Goal: Task Accomplishment & Management: Manage account settings

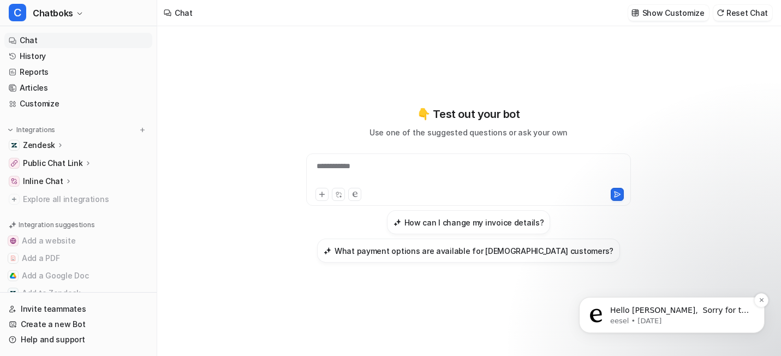
click at [679, 313] on p "Hello [PERSON_NAME], ​ Sorry for the delay, the team is still working on the fi…" at bounding box center [680, 310] width 141 height 11
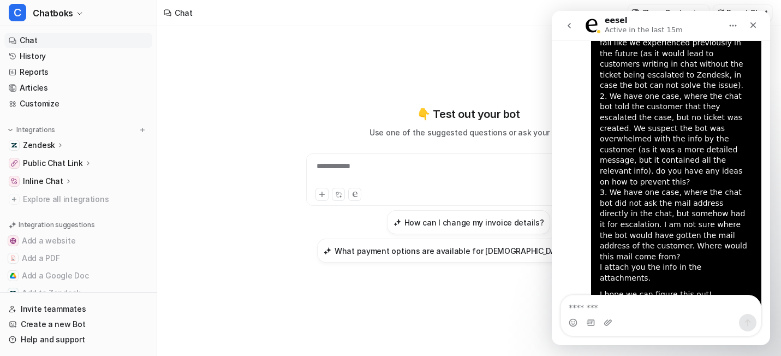
scroll to position [6463, 0]
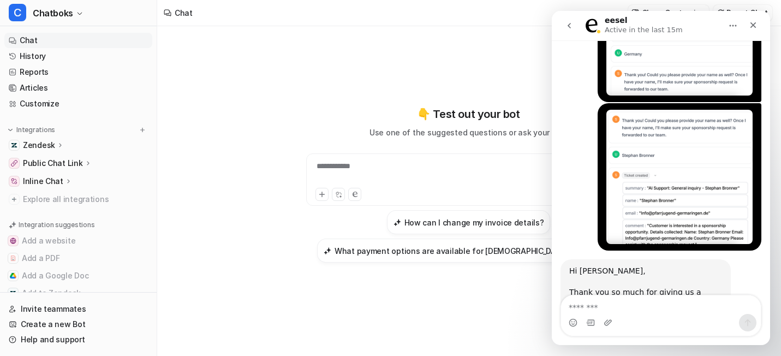
click at [594, 305] on textarea "Message…" at bounding box center [661, 304] width 200 height 19
click at [568, 22] on icon "go back" at bounding box center [569, 25] width 9 height 9
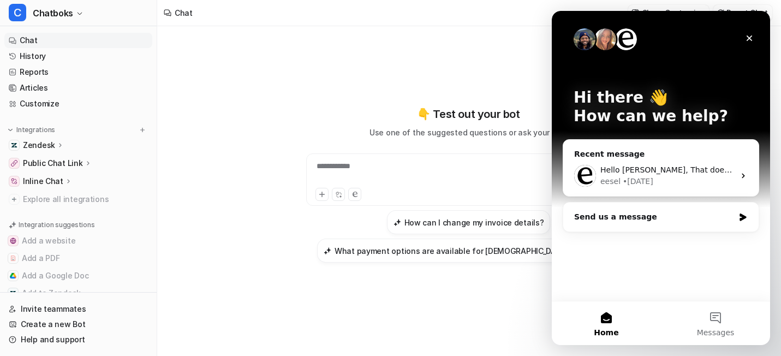
scroll to position [0, 0]
click at [718, 316] on button "Messages" at bounding box center [715, 323] width 109 height 44
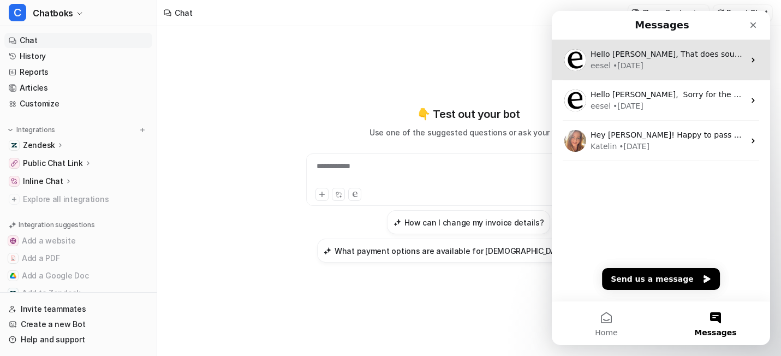
click at [669, 60] on div "eesel • 1d ago" at bounding box center [668, 65] width 154 height 11
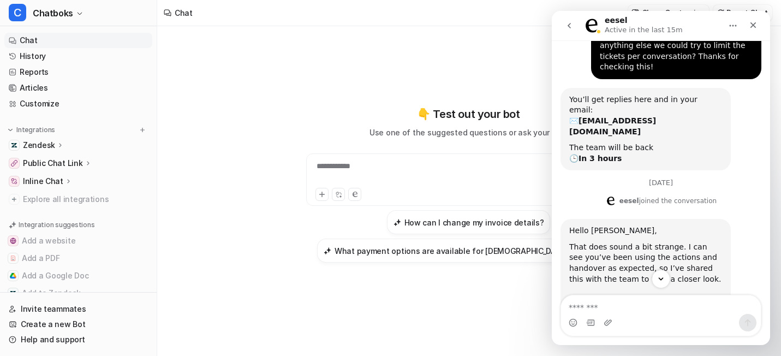
scroll to position [212, 0]
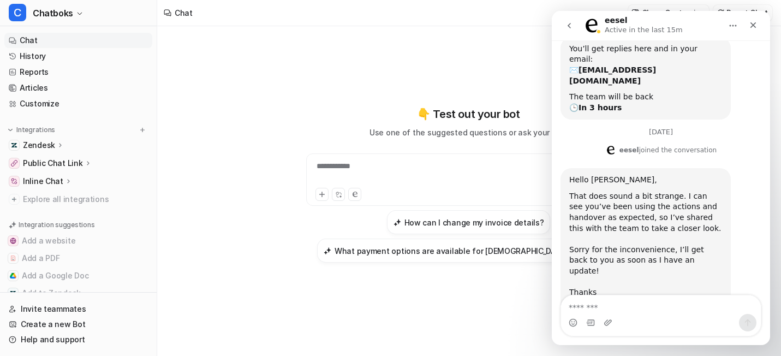
click at [630, 306] on textarea "Message…" at bounding box center [661, 304] width 200 height 19
click at [684, 298] on textarea "**********" at bounding box center [661, 293] width 200 height 19
click at [684, 315] on div "Intercom messenger" at bounding box center [661, 322] width 200 height 17
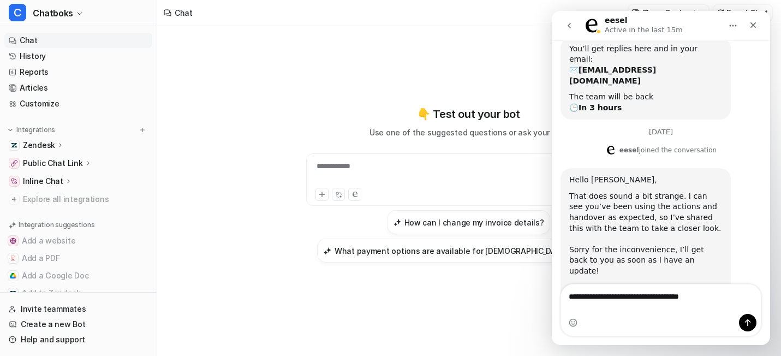
click at [691, 303] on textarea "**********" at bounding box center [661, 293] width 200 height 19
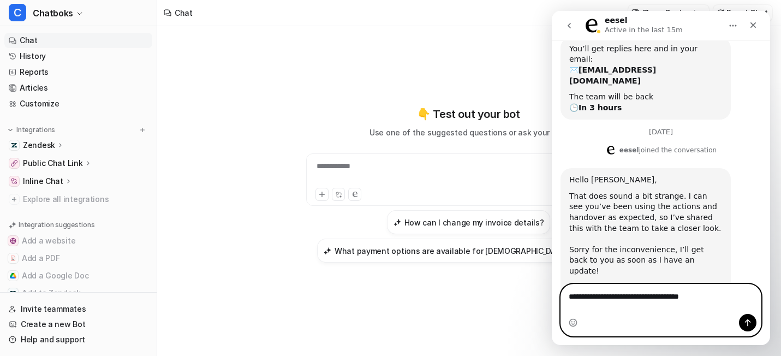
click at [691, 303] on textarea "**********" at bounding box center [661, 293] width 200 height 19
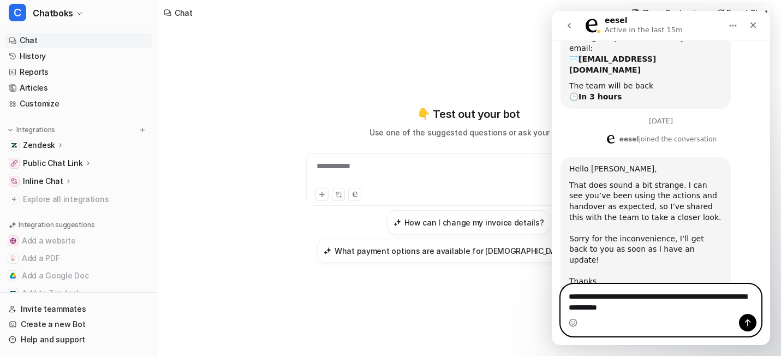
click at [753, 293] on textarea "**********" at bounding box center [661, 298] width 200 height 29
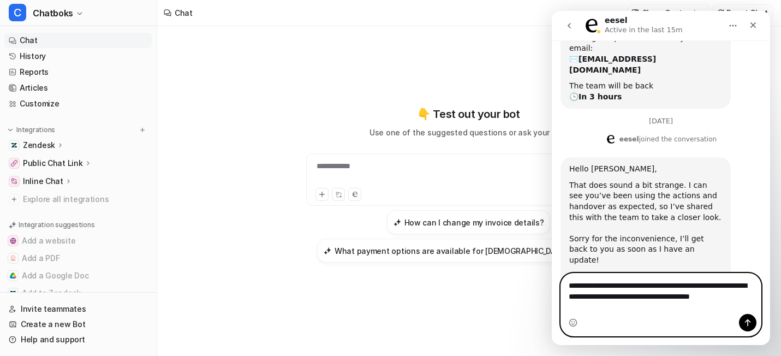
scroll to position [234, 0]
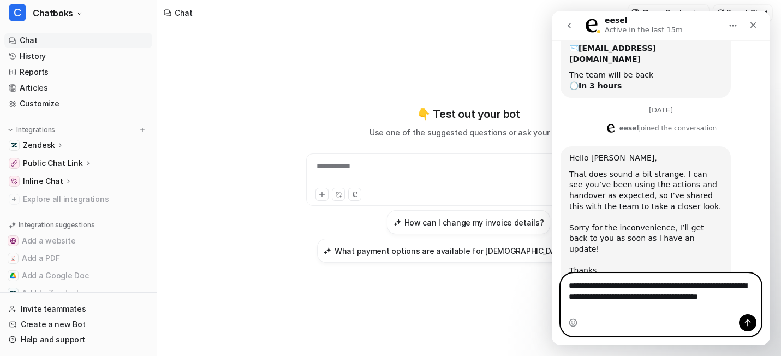
type textarea "**********"
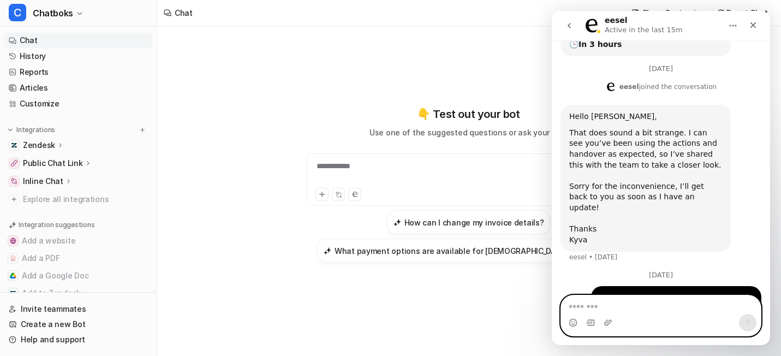
scroll to position [281, 0]
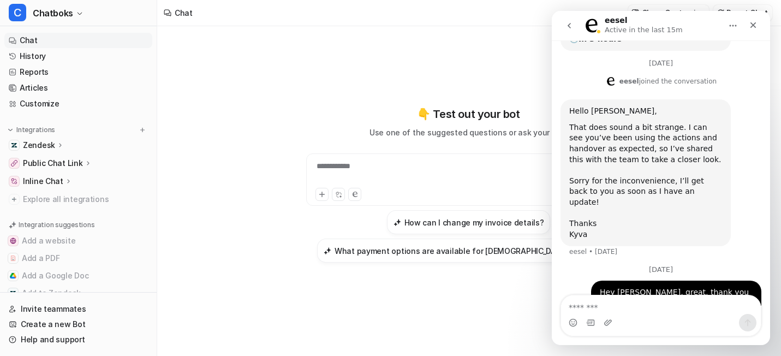
click at [565, 26] on icon "go back" at bounding box center [569, 25] width 9 height 9
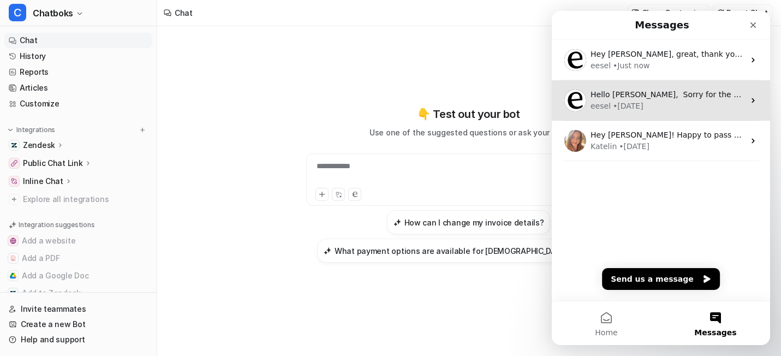
click at [633, 102] on div "• 1d ago" at bounding box center [628, 105] width 31 height 11
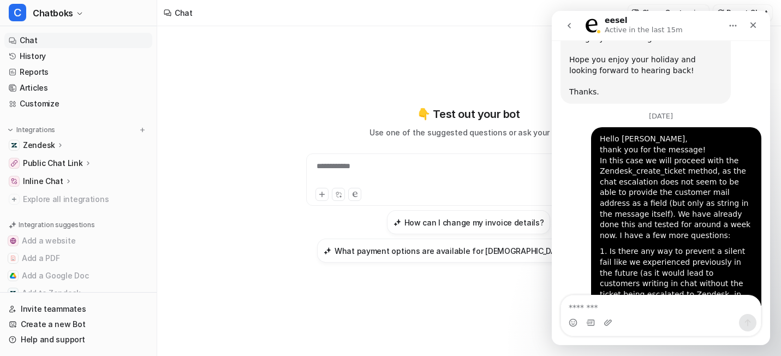
click at [605, 305] on textarea "Message…" at bounding box center [661, 304] width 200 height 19
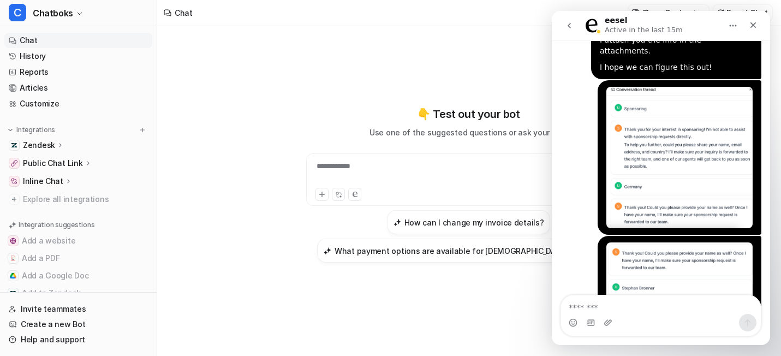
scroll to position [6463, 0]
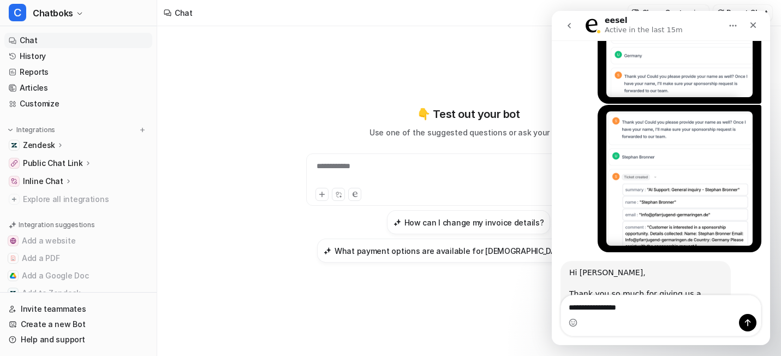
type textarea "**********"
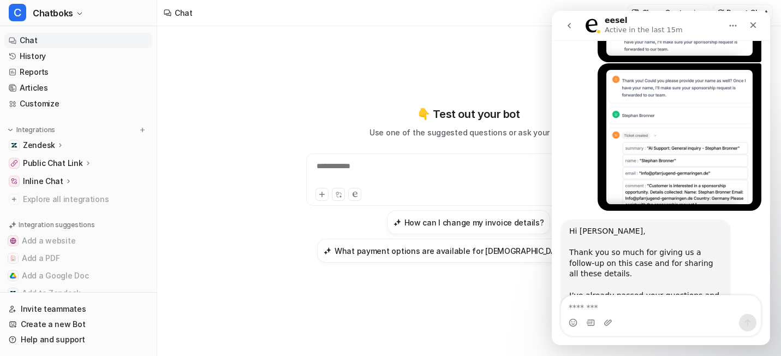
scroll to position [6510, 0]
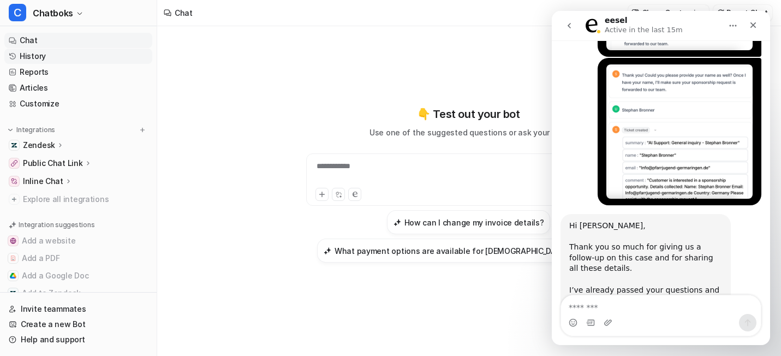
click at [67, 64] on link "History" at bounding box center [78, 56] width 148 height 15
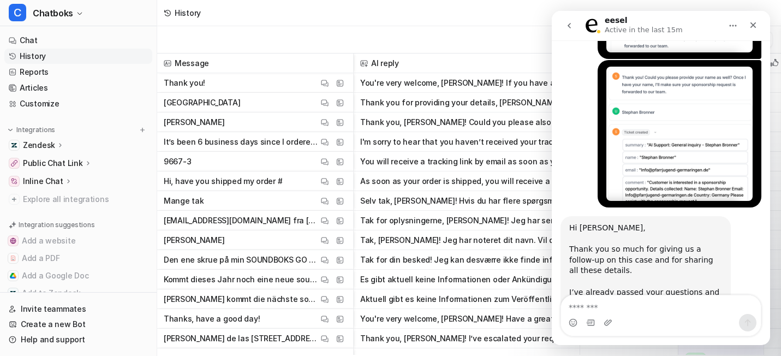
scroll to position [6510, 0]
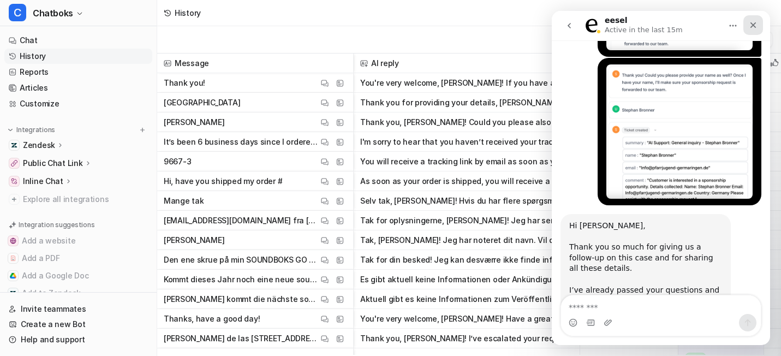
click at [749, 20] on div "Close" at bounding box center [753, 25] width 20 height 20
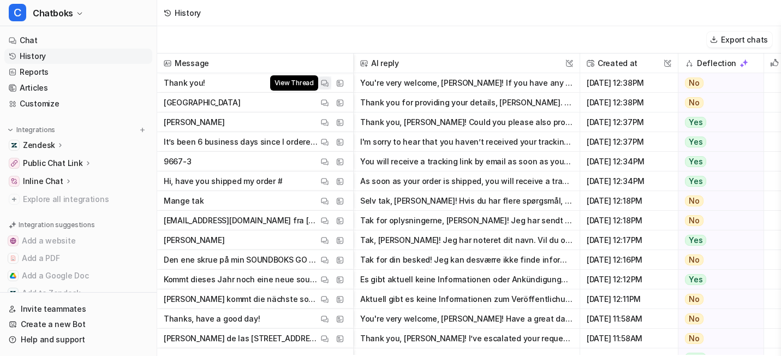
click at [329, 87] on img at bounding box center [325, 83] width 8 height 8
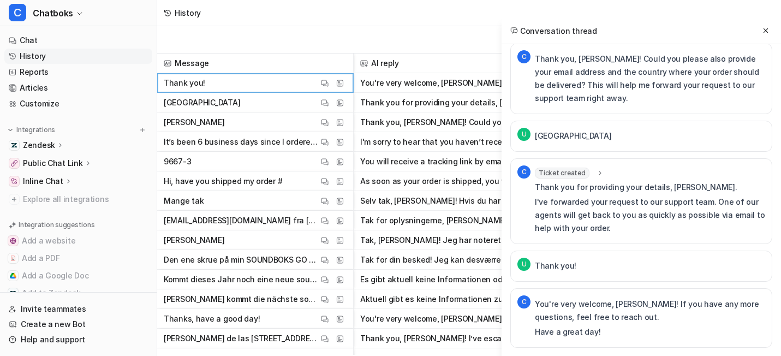
scroll to position [833, 0]
click at [329, 146] on img at bounding box center [325, 142] width 8 height 8
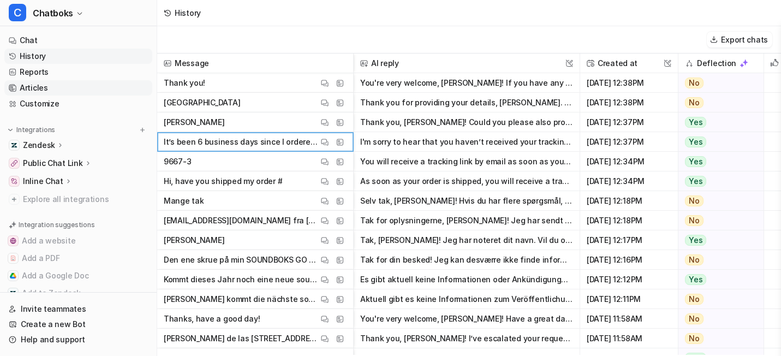
click at [72, 96] on link "Articles" at bounding box center [78, 87] width 148 height 15
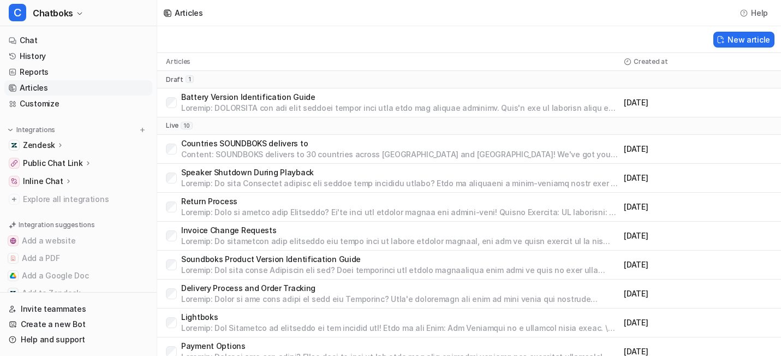
scroll to position [165, 0]
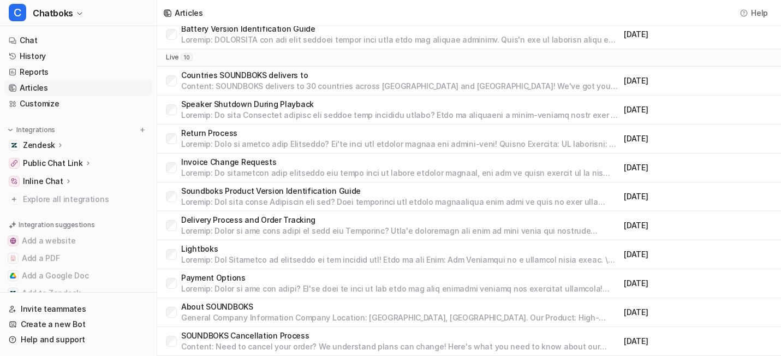
click at [310, 243] on p "Lightboks" at bounding box center [400, 248] width 438 height 11
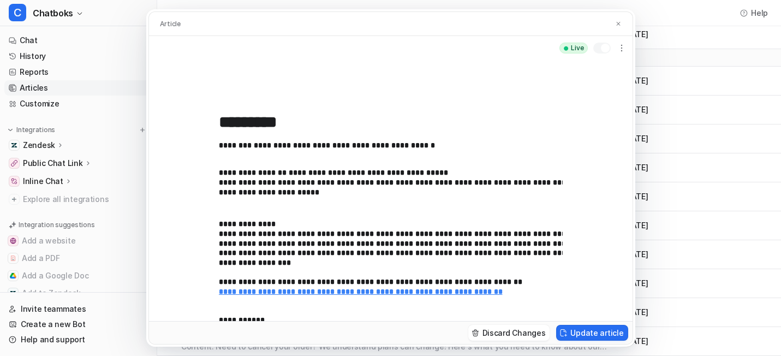
click at [341, 204] on p "**********" at bounding box center [434, 186] width 430 height 36
click at [65, 88] on div "**********" at bounding box center [390, 178] width 781 height 356
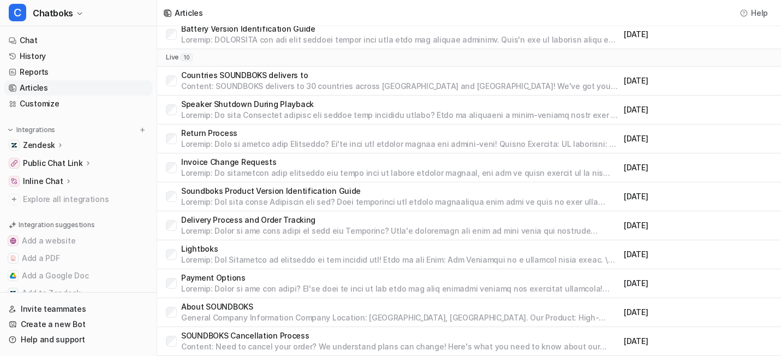
click at [300, 215] on p "Delivery Process and Order Tracking" at bounding box center [400, 220] width 438 height 11
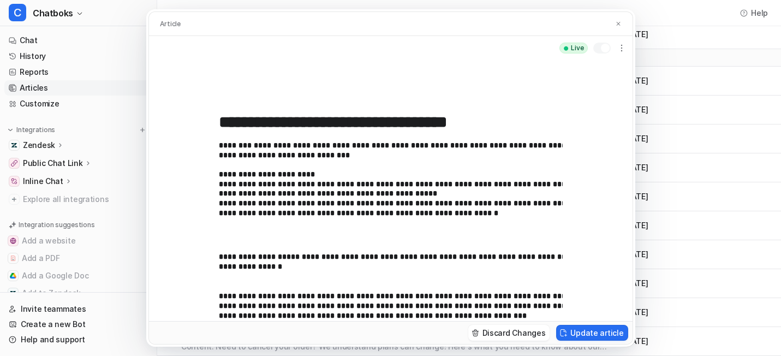
click at [464, 218] on p "**********" at bounding box center [434, 189] width 430 height 96
click at [517, 237] on p "**********" at bounding box center [434, 189] width 430 height 96
click at [716, 41] on div "**********" at bounding box center [390, 178] width 781 height 356
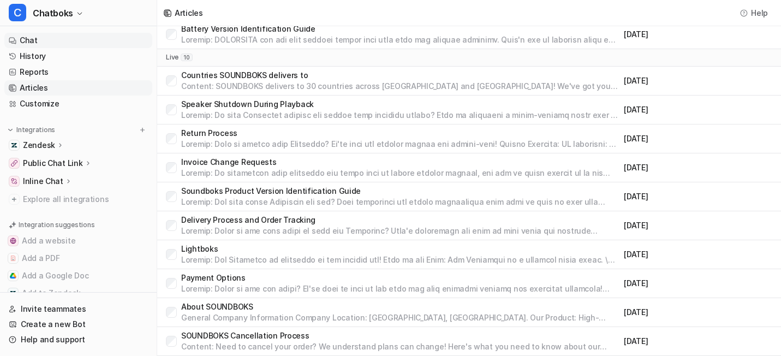
click at [63, 48] on link "Chat" at bounding box center [78, 40] width 148 height 15
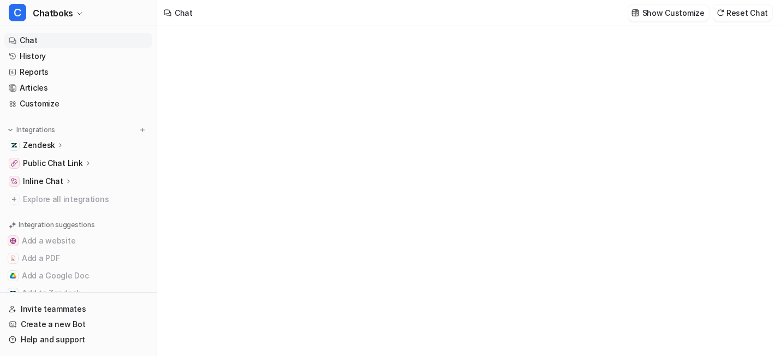
type textarea "**********"
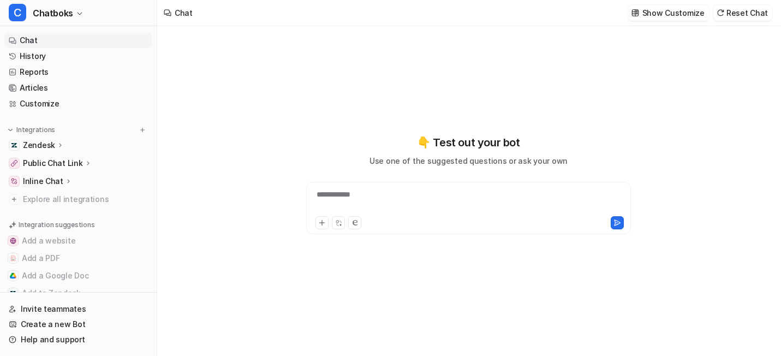
click at [383, 200] on div "**********" at bounding box center [468, 201] width 318 height 25
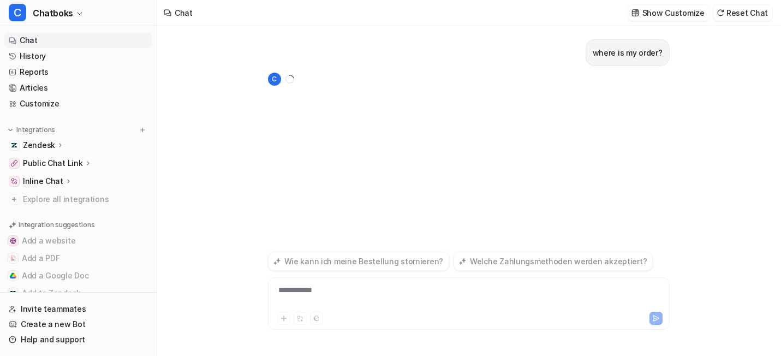
scroll to position [7, 0]
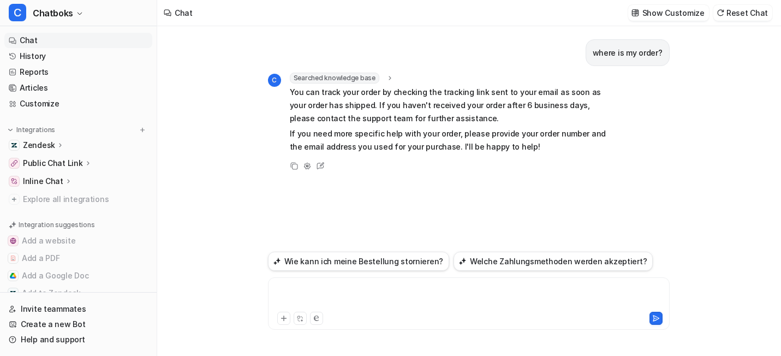
click at [326, 284] on div at bounding box center [519, 296] width 496 height 25
click at [324, 284] on div at bounding box center [519, 296] width 496 height 25
click at [317, 284] on div at bounding box center [519, 296] width 496 height 25
click at [53, 111] on link "Customize" at bounding box center [78, 103] width 148 height 15
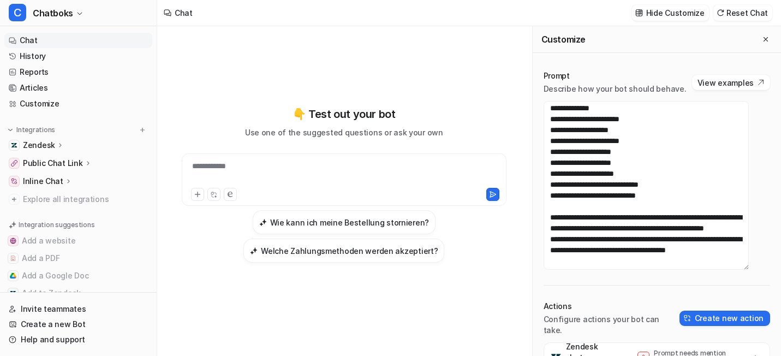
scroll to position [2319, 0]
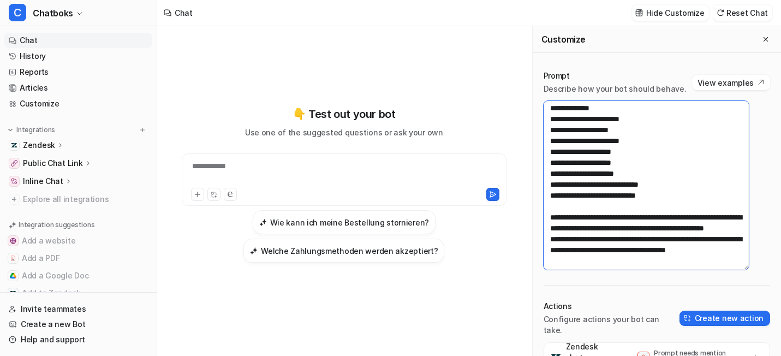
click at [689, 270] on textarea at bounding box center [647, 185] width 206 height 169
click at [698, 270] on textarea at bounding box center [647, 185] width 206 height 169
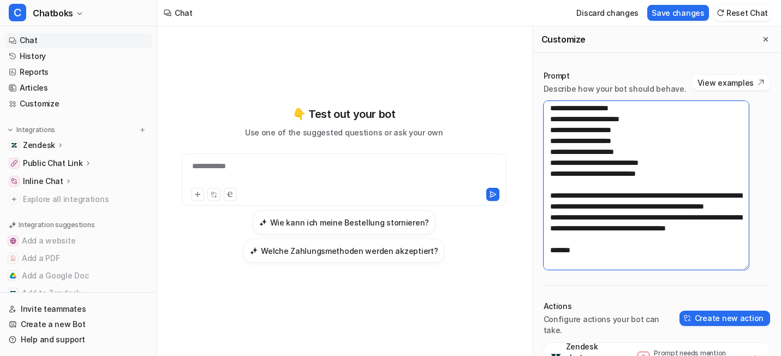
type textarea "**********"
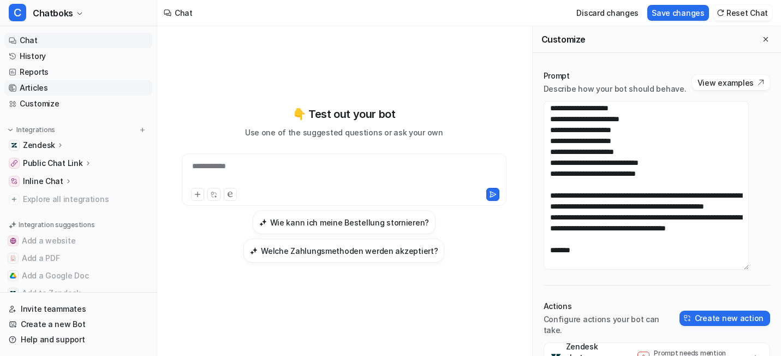
click at [51, 96] on link "Articles" at bounding box center [78, 87] width 148 height 15
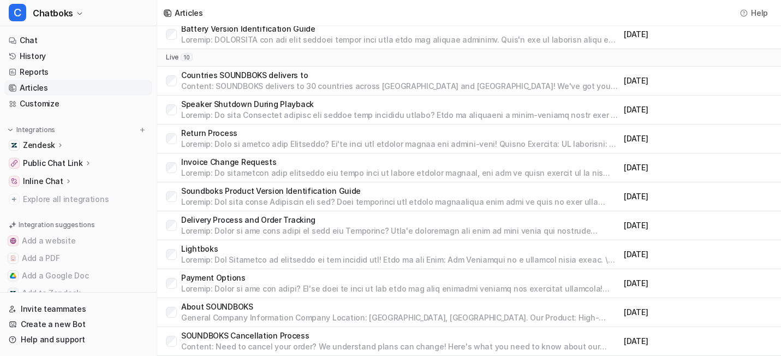
scroll to position [114, 0]
click at [348, 225] on p "Delivery Process and Order Tracking" at bounding box center [400, 220] width 438 height 11
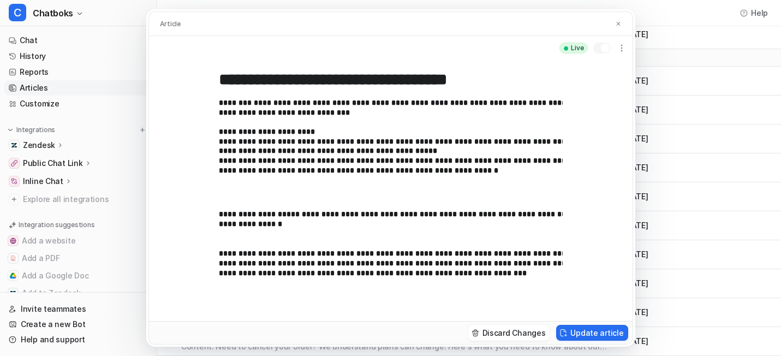
scroll to position [51, 0]
click at [174, 177] on div "**********" at bounding box center [391, 190] width 484 height 261
click at [173, 174] on div "**********" at bounding box center [391, 190] width 484 height 261
click at [219, 180] on p "**********" at bounding box center [434, 146] width 430 height 96
click at [484, 193] on p "**********" at bounding box center [434, 146] width 430 height 96
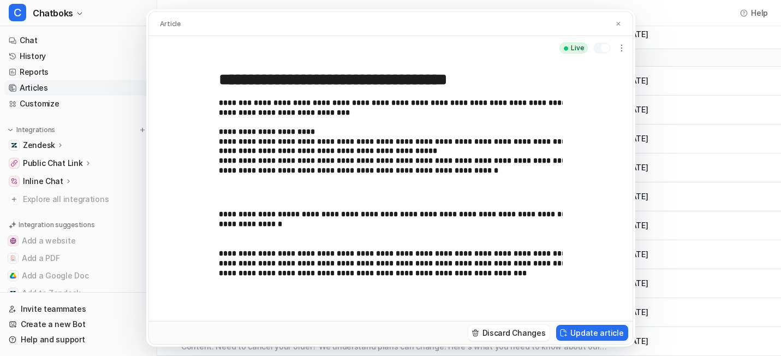
click at [59, 175] on div "**********" at bounding box center [390, 178] width 781 height 356
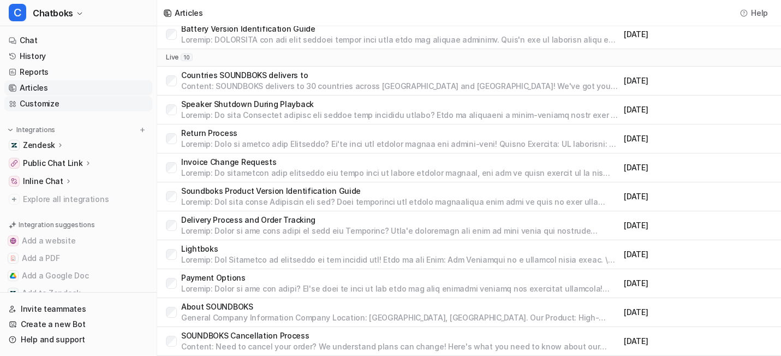
click at [60, 111] on link "Customize" at bounding box center [78, 103] width 148 height 15
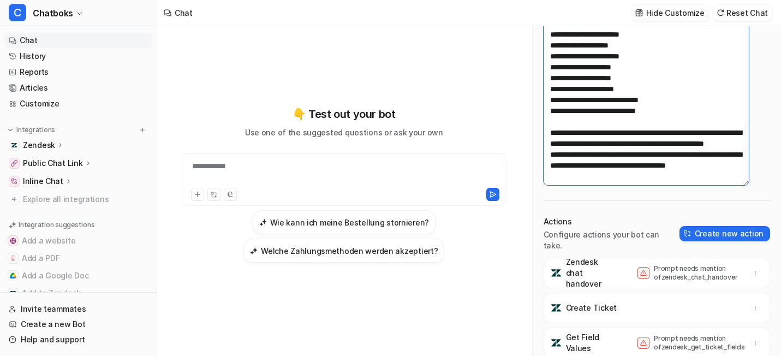
scroll to position [46, 0]
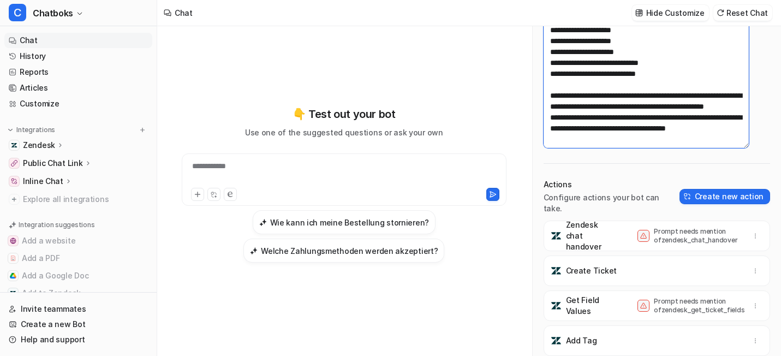
drag, startPoint x: 569, startPoint y: 144, endPoint x: 564, endPoint y: 371, distance: 227.1
click at [564, 355] on html "**********" at bounding box center [390, 178] width 781 height 356
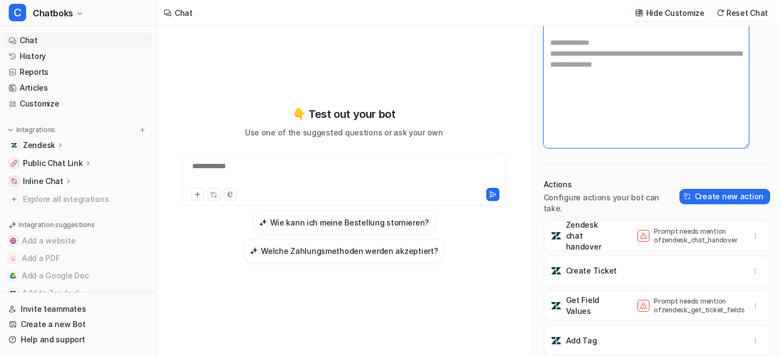
scroll to position [43, 0]
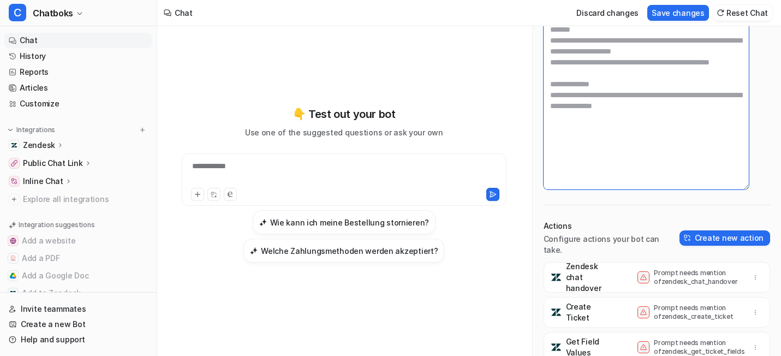
paste textarea "**********"
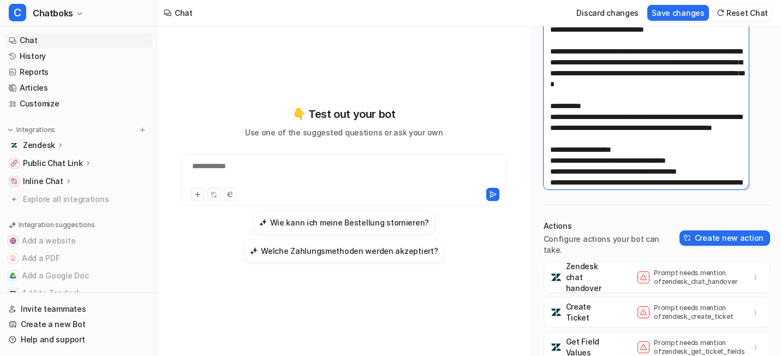
scroll to position [2441, 0]
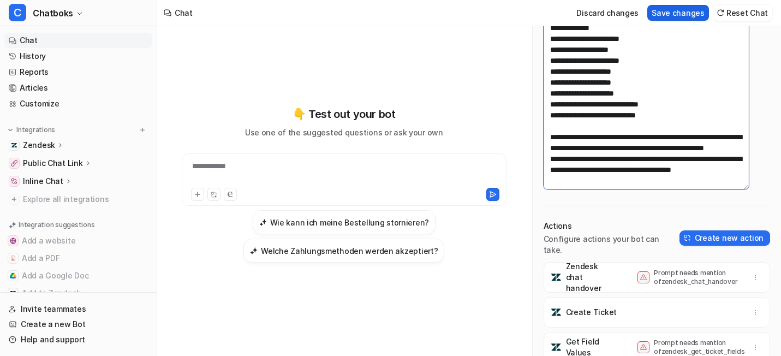
type textarea "**********"
click at [653, 13] on button "Save changes" at bounding box center [678, 13] width 62 height 16
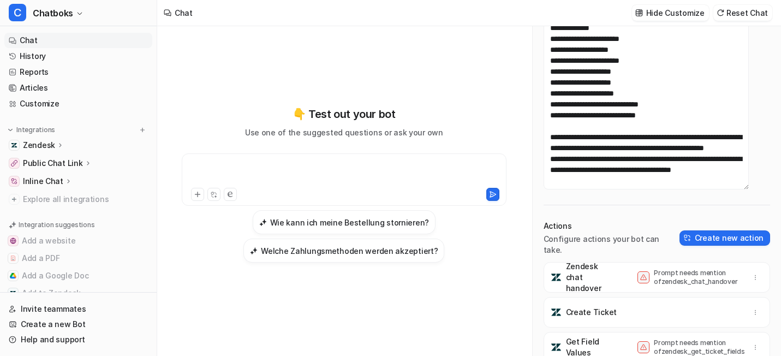
click at [309, 160] on div at bounding box center [343, 172] width 318 height 25
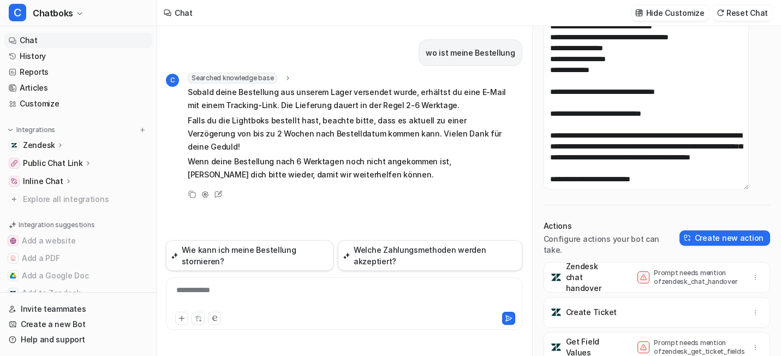
scroll to position [419, 0]
click at [640, 163] on textarea at bounding box center [647, 105] width 206 height 169
drag, startPoint x: 652, startPoint y: 163, endPoint x: 569, endPoint y: 81, distance: 117.0
click at [569, 81] on textarea at bounding box center [647, 105] width 206 height 169
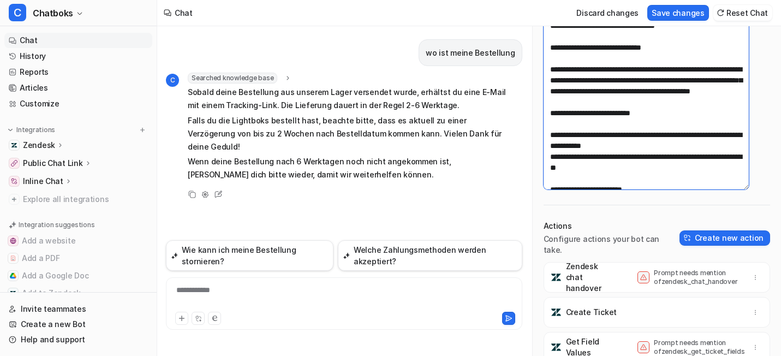
scroll to position [405, 0]
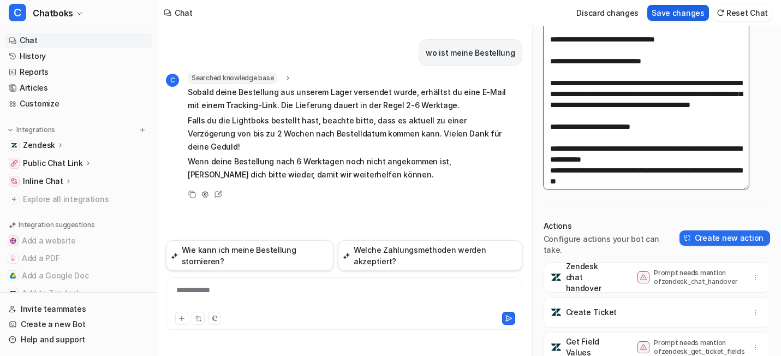
type textarea "**********"
click at [647, 16] on button "Save changes" at bounding box center [678, 13] width 62 height 16
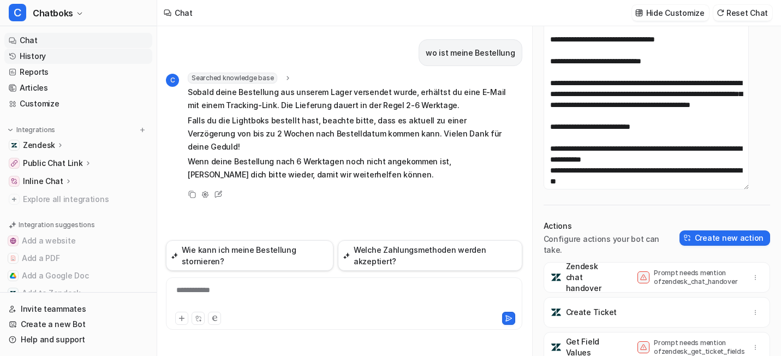
click at [54, 64] on link "History" at bounding box center [78, 56] width 148 height 15
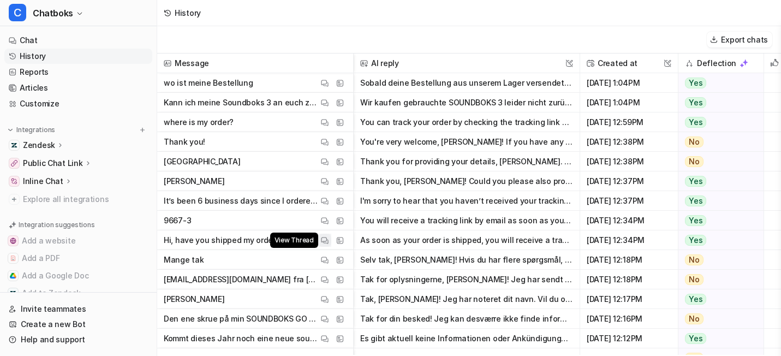
click at [331, 247] on button "View Thread" at bounding box center [324, 240] width 13 height 13
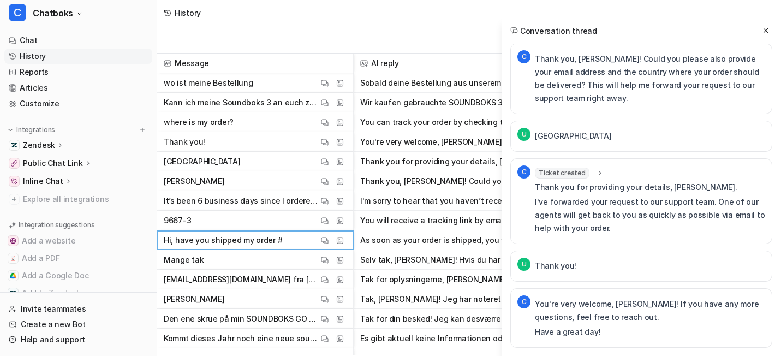
scroll to position [133, 0]
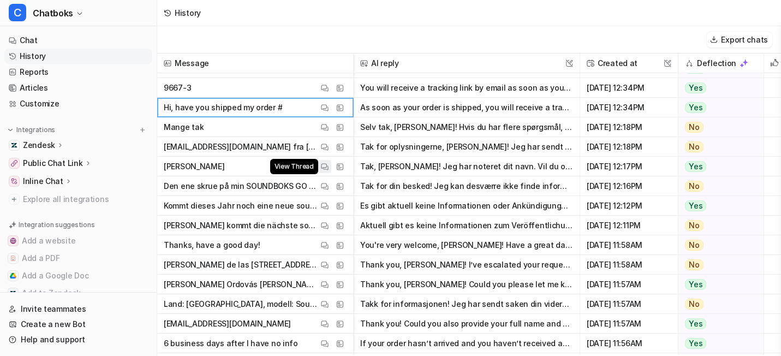
click at [329, 170] on img at bounding box center [325, 167] width 8 height 8
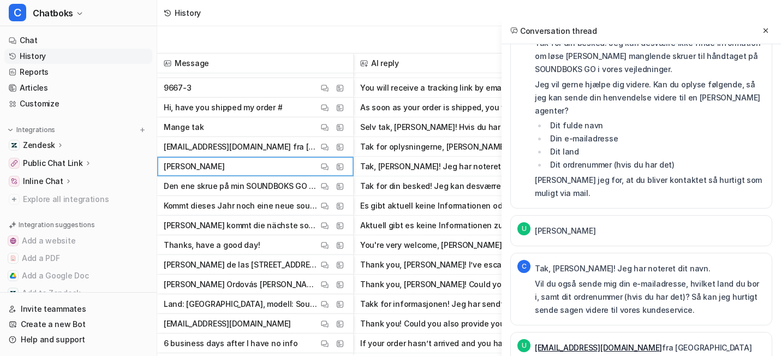
scroll to position [0, 0]
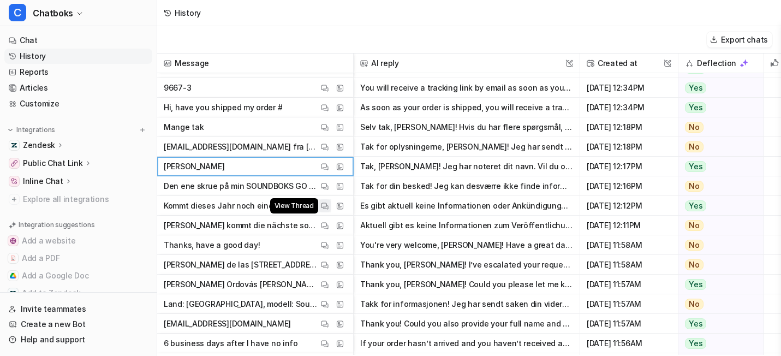
click at [329, 210] on img at bounding box center [325, 206] width 8 height 8
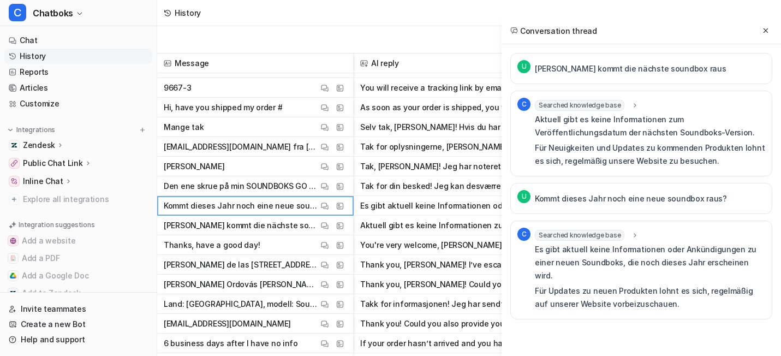
scroll to position [36, 0]
click at [329, 249] on img at bounding box center [325, 245] width 8 height 8
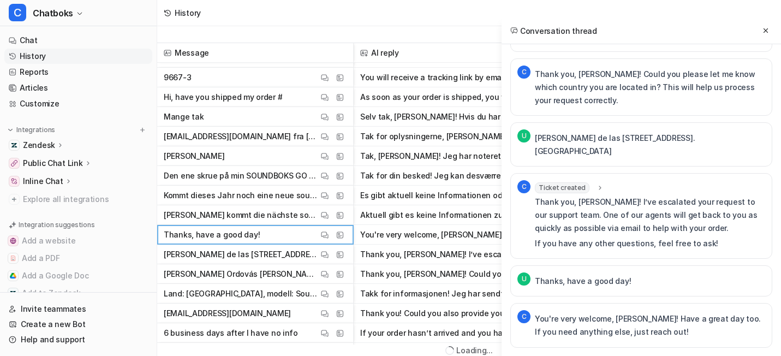
scroll to position [783, 0]
click at [535, 193] on span "Ticket created" at bounding box center [562, 187] width 55 height 11
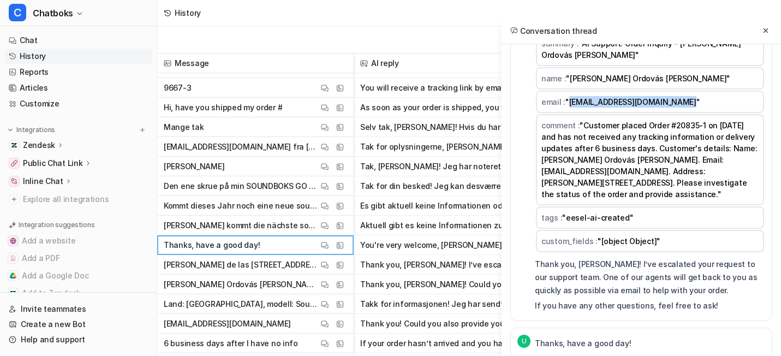
drag, startPoint x: 655, startPoint y: 294, endPoint x: 517, endPoint y: 300, distance: 138.3
click at [536, 113] on td "email : "[EMAIL_ADDRESS][DOMAIN_NAME]"" at bounding box center [650, 102] width 228 height 22
copy span "[EMAIL_ADDRESS][DOMAIN_NAME]"
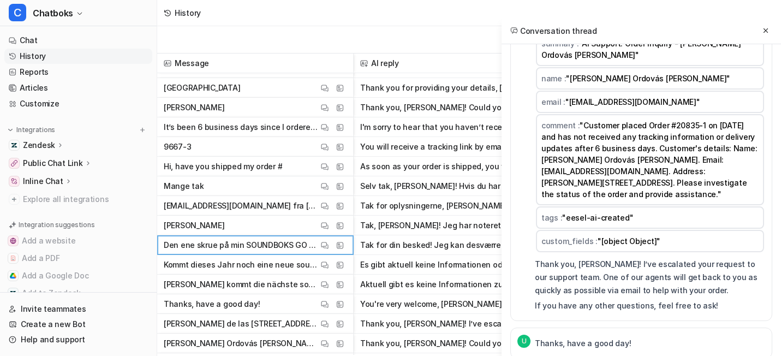
click at [285, 37] on div "Export chats" at bounding box center [469, 39] width 624 height 27
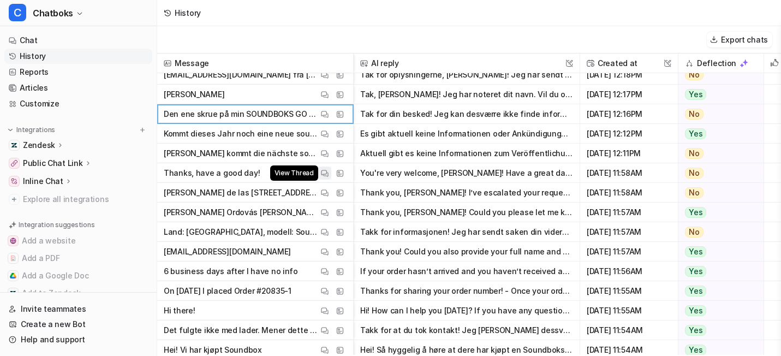
scroll to position [266, 0]
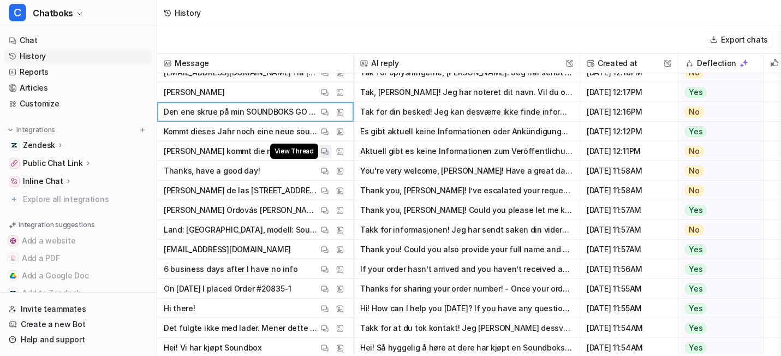
click at [329, 151] on img at bounding box center [325, 151] width 8 height 8
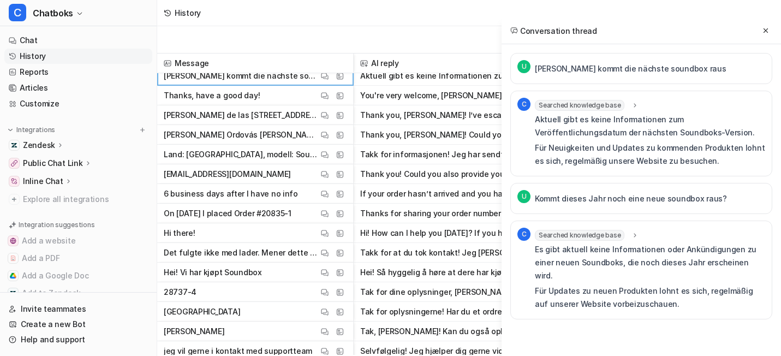
scroll to position [342, 0]
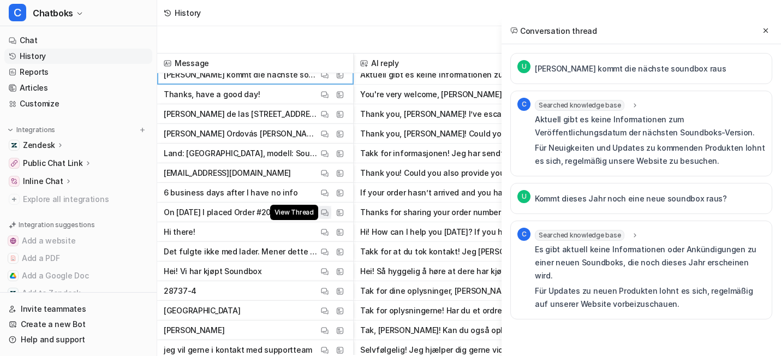
click at [331, 209] on button "View Thread" at bounding box center [324, 212] width 13 height 13
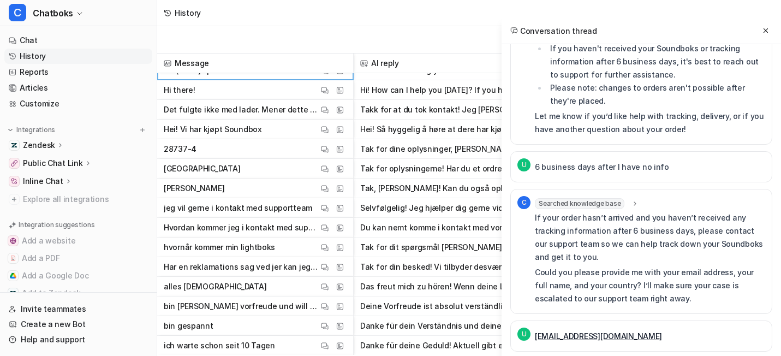
scroll to position [486, 0]
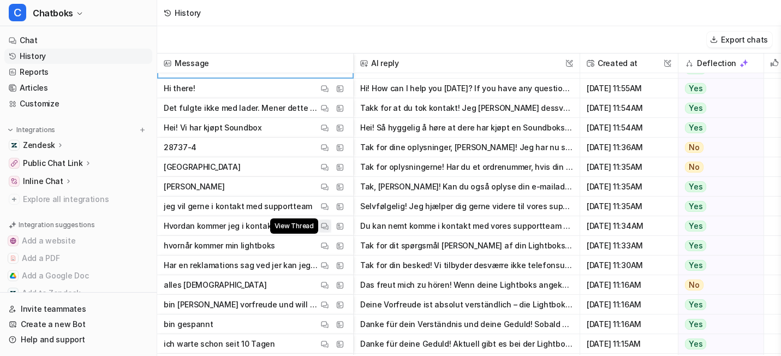
click at [329, 227] on img at bounding box center [325, 226] width 8 height 8
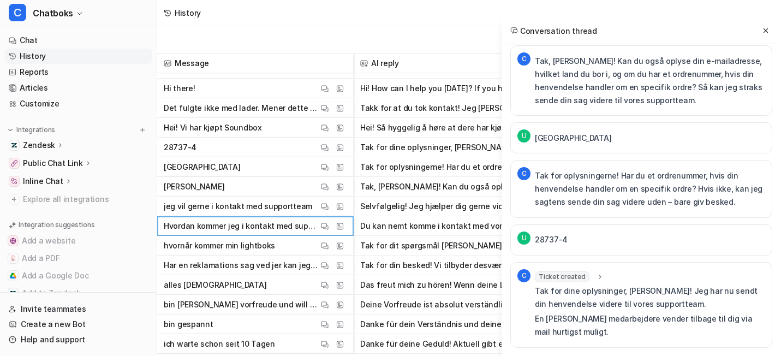
scroll to position [784, 0]
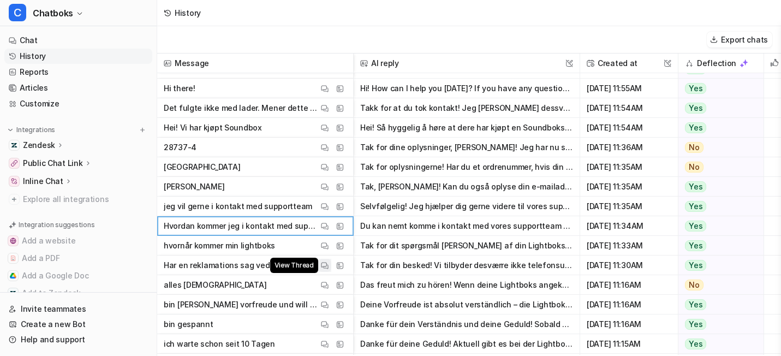
click at [329, 269] on img at bounding box center [325, 265] width 8 height 8
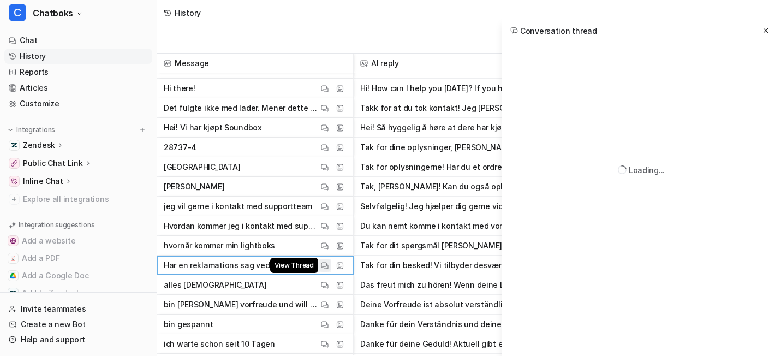
scroll to position [0, 0]
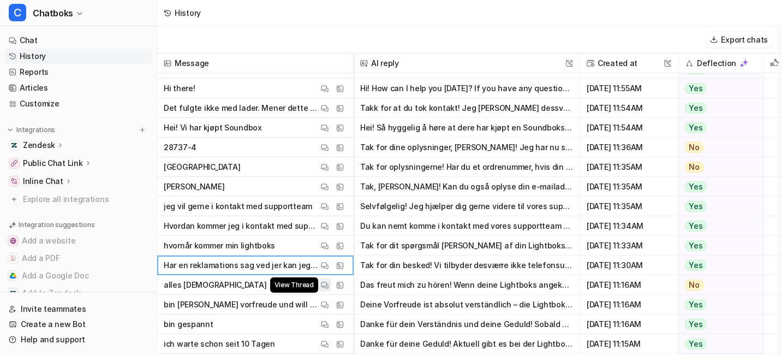
click at [331, 285] on button "View Thread" at bounding box center [324, 284] width 13 height 13
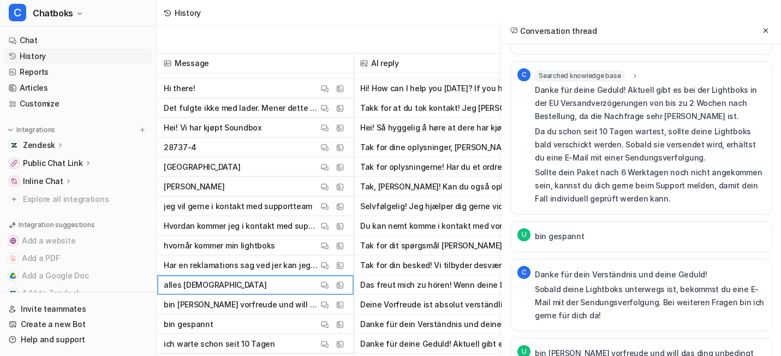
scroll to position [261, 0]
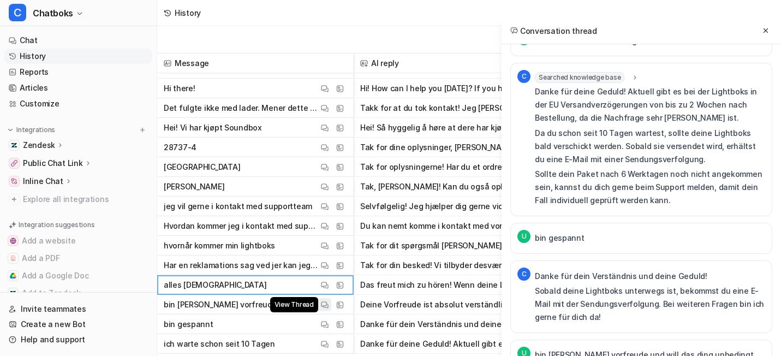
click at [329, 306] on img at bounding box center [325, 305] width 8 height 8
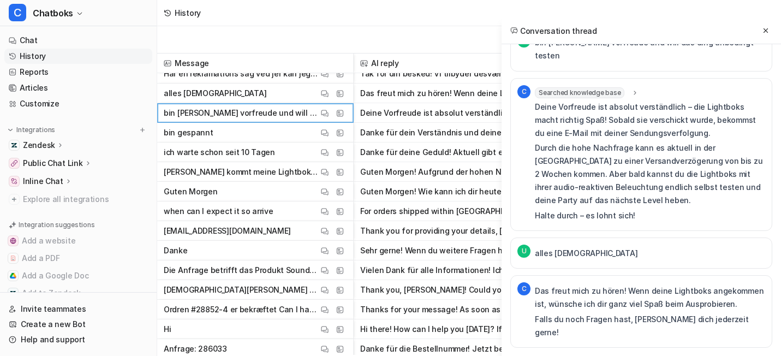
scroll to position [677, 0]
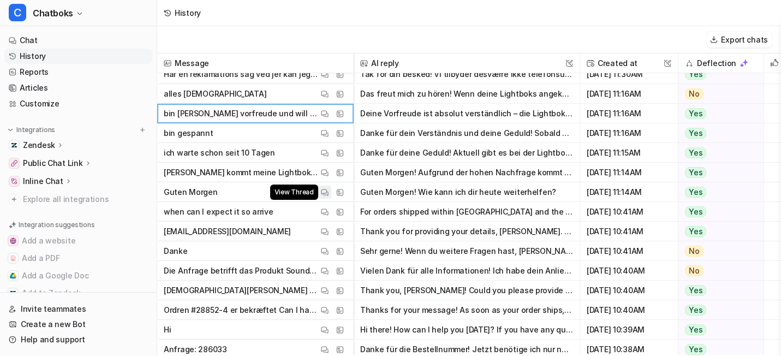
click at [331, 190] on button "View Thread" at bounding box center [324, 192] width 13 height 13
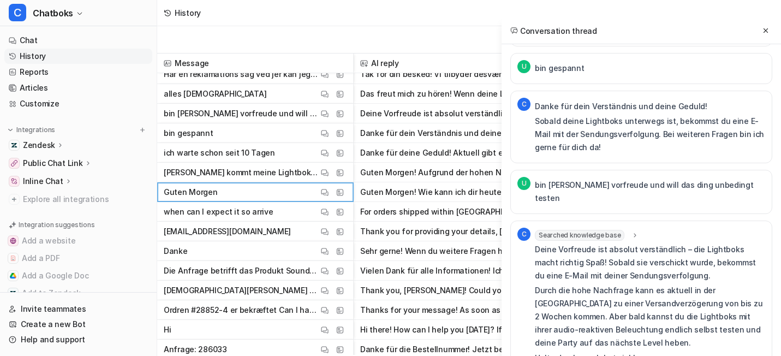
scroll to position [770, 0]
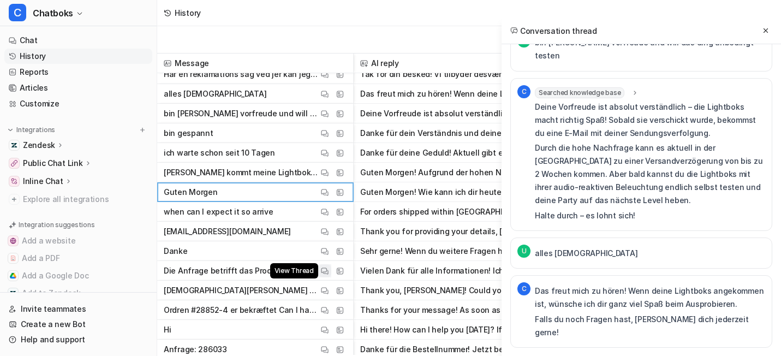
click at [329, 272] on img at bounding box center [325, 271] width 8 height 8
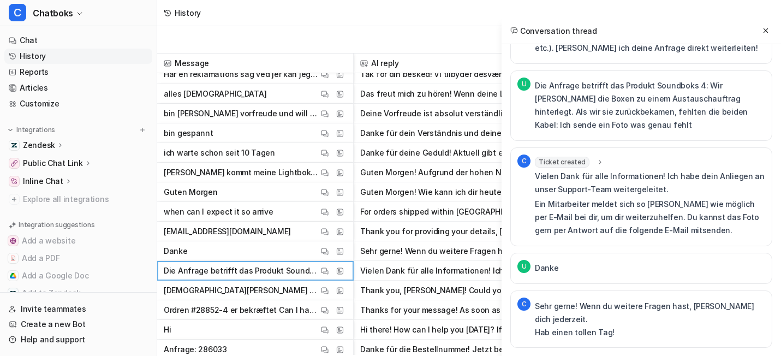
scroll to position [1038, 0]
click at [331, 293] on button "View Thread" at bounding box center [324, 290] width 13 height 13
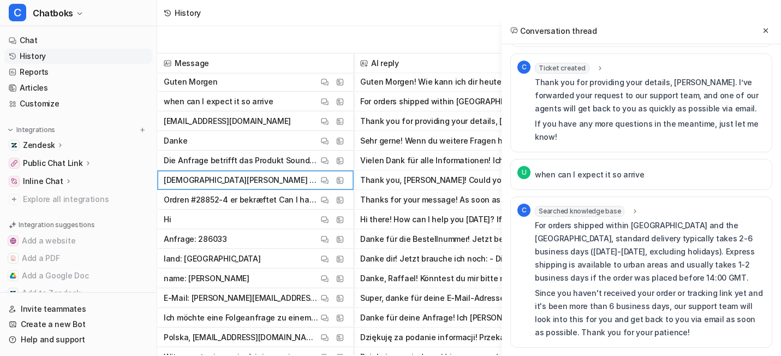
scroll to position [632, 0]
click at [329, 320] on img at bounding box center [325, 318] width 8 height 8
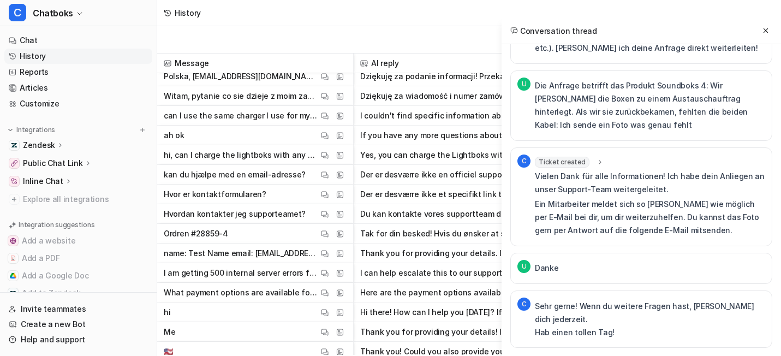
scroll to position [1055, 0]
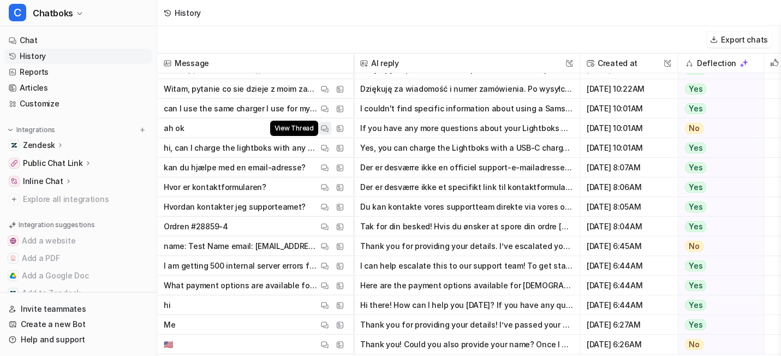
click at [331, 128] on button "View Thread" at bounding box center [324, 128] width 13 height 13
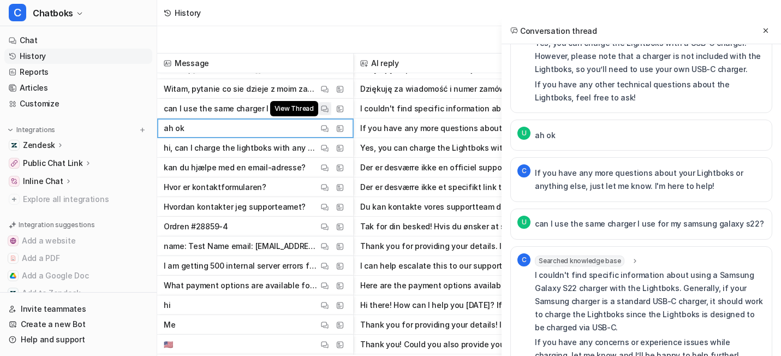
click at [329, 109] on img at bounding box center [325, 109] width 8 height 8
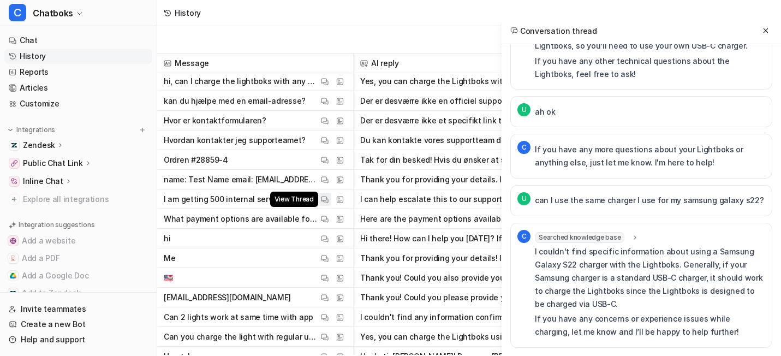
scroll to position [1121, 0]
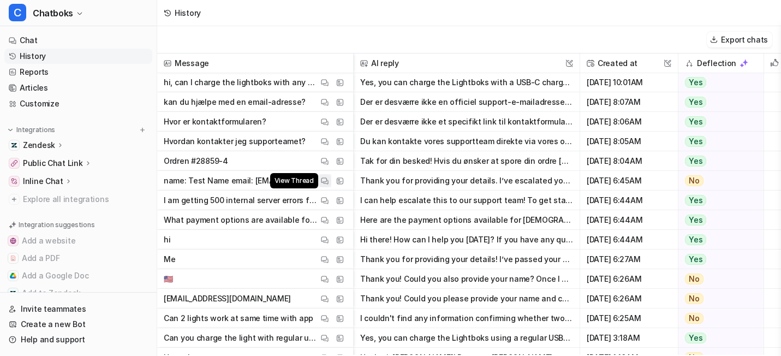
click at [329, 179] on img at bounding box center [325, 181] width 8 height 8
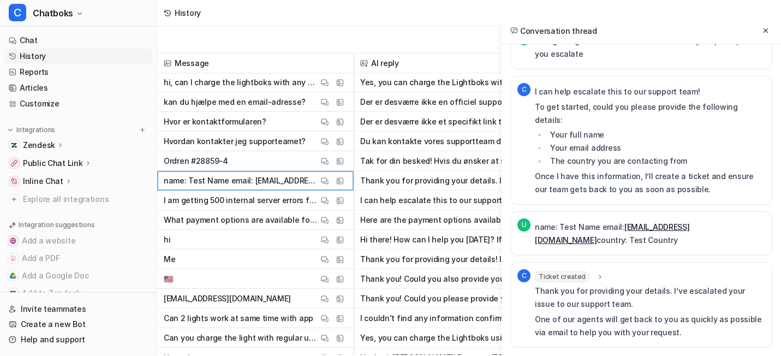
scroll to position [479, 0]
click at [535, 271] on span "Ticket created" at bounding box center [562, 276] width 55 height 11
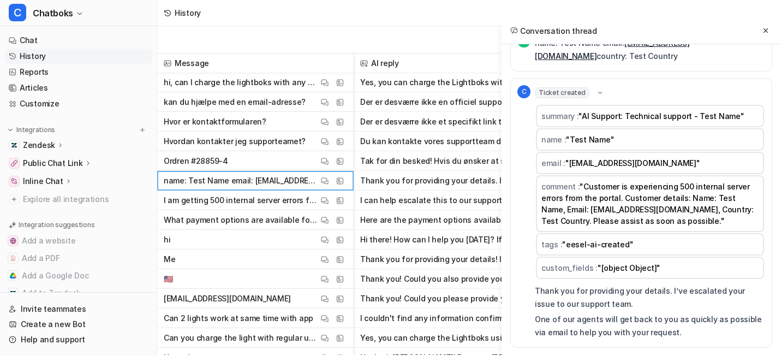
scroll to position [704, 0]
drag, startPoint x: 516, startPoint y: 110, endPoint x: 586, endPoint y: 109, distance: 70.4
click at [586, 158] on span ""[EMAIL_ADDRESS][DOMAIN_NAME]"" at bounding box center [632, 162] width 135 height 9
copy span "[EMAIL_ADDRESS][DOMAIN_NAME]"
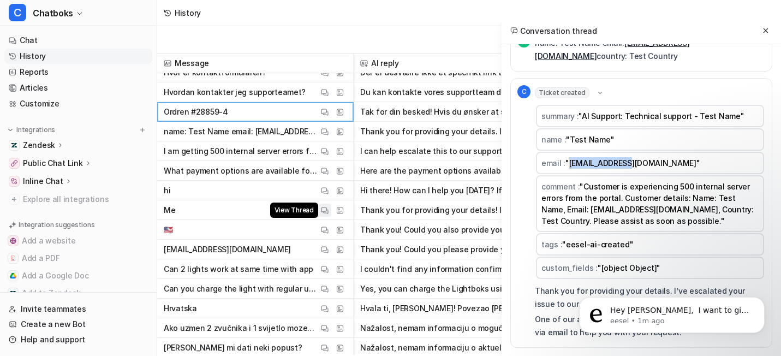
scroll to position [1193, 0]
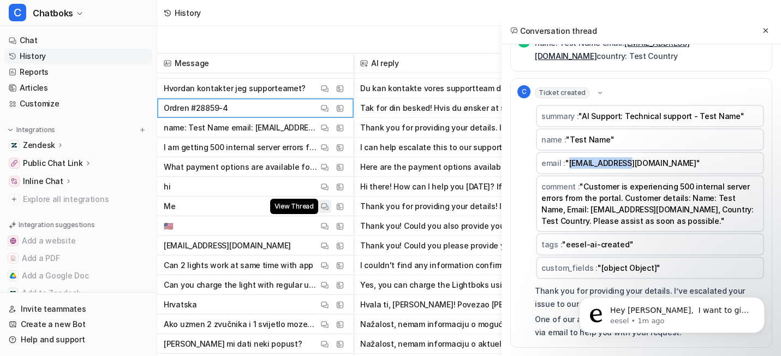
click at [331, 203] on button "View Thread" at bounding box center [324, 206] width 13 height 13
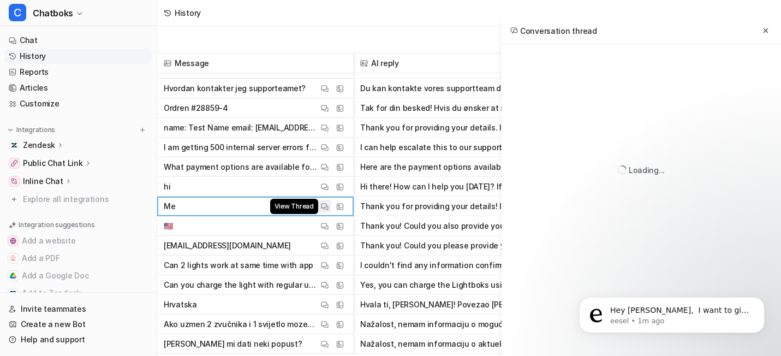
scroll to position [76, 0]
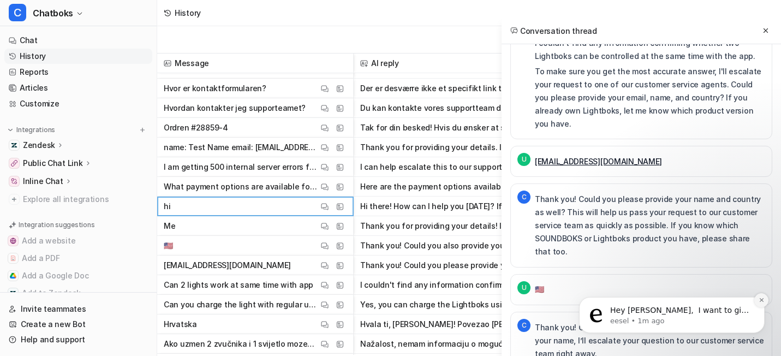
click at [761, 299] on icon "Dismiss notification" at bounding box center [761, 300] width 4 height 4
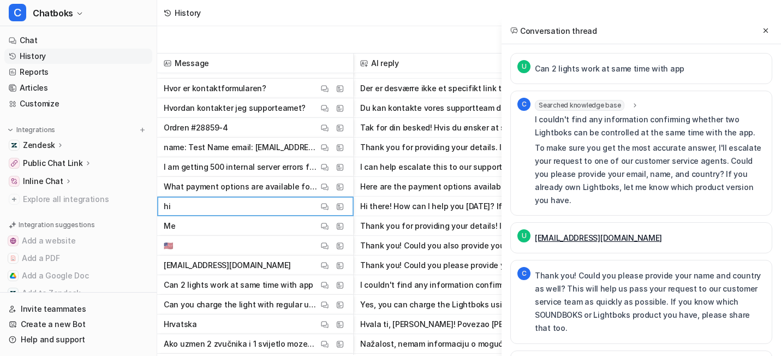
scroll to position [91, 0]
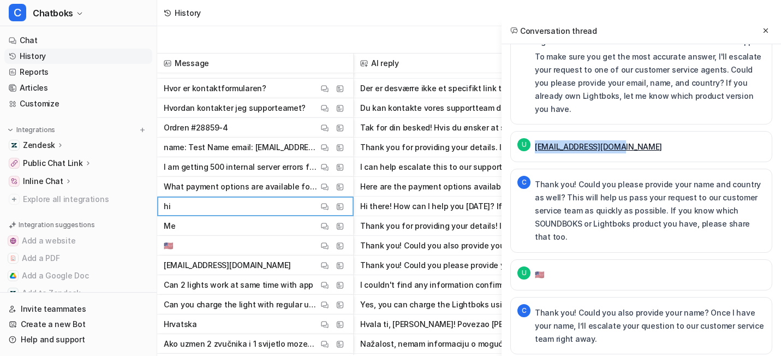
drag, startPoint x: 590, startPoint y: 183, endPoint x: 463, endPoint y: 183, distance: 126.6
click at [510, 162] on div "U [EMAIL_ADDRESS][DOMAIN_NAME]" at bounding box center [641, 146] width 262 height 31
copy link "[EMAIL_ADDRESS][DOMAIN_NAME]"
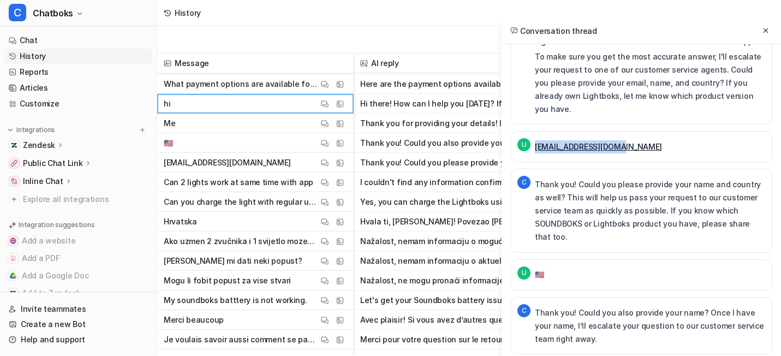
scroll to position [1385, 0]
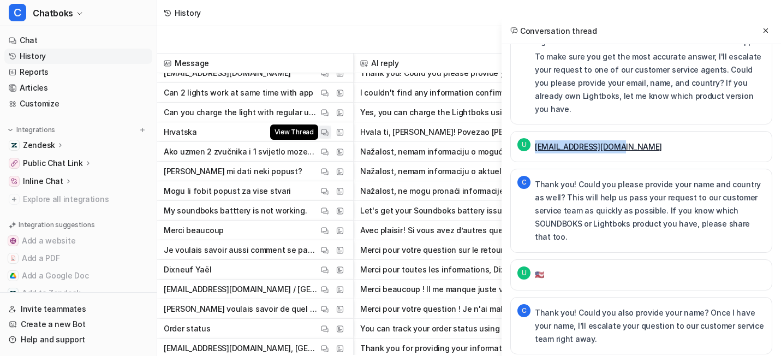
click at [331, 131] on button "View Thread" at bounding box center [324, 132] width 13 height 13
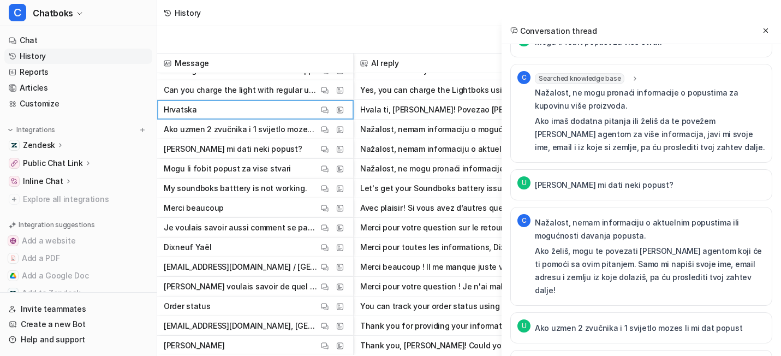
scroll to position [0, 0]
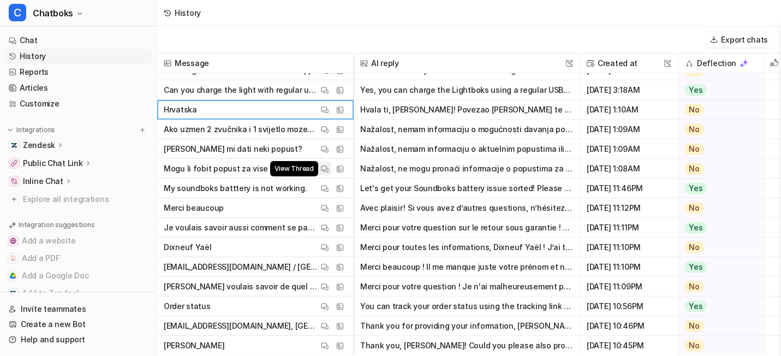
click at [329, 173] on img at bounding box center [325, 169] width 8 height 8
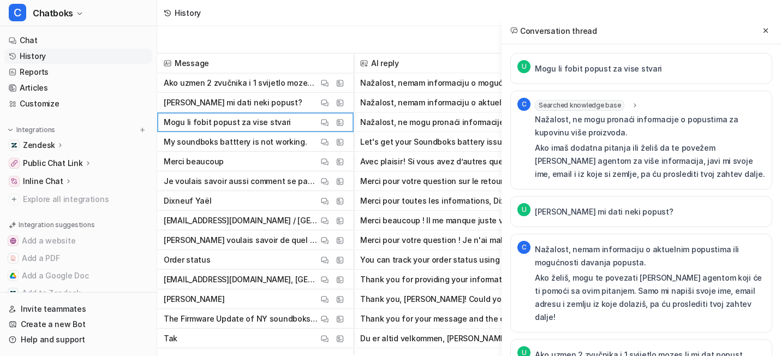
scroll to position [1461, 0]
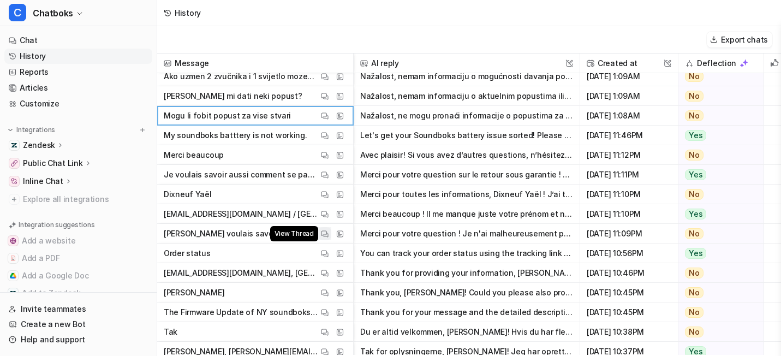
click at [329, 238] on img at bounding box center [325, 234] width 8 height 8
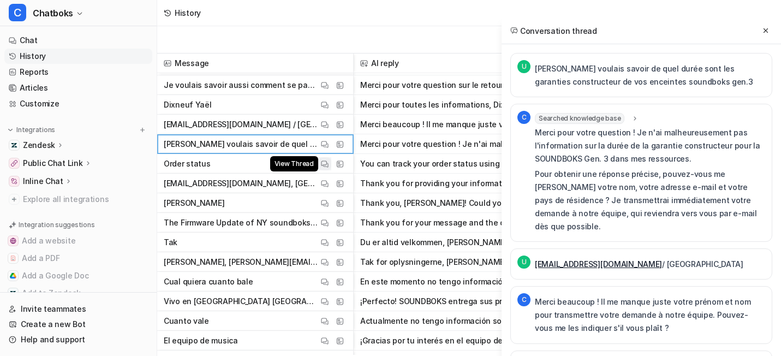
scroll to position [1552, 0]
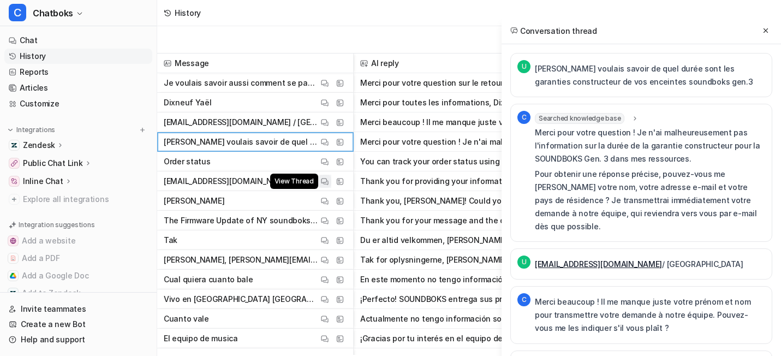
click at [329, 186] on img at bounding box center [325, 181] width 8 height 8
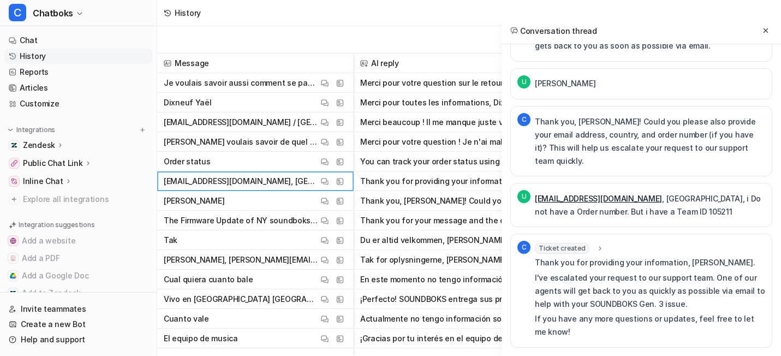
scroll to position [1638, 0]
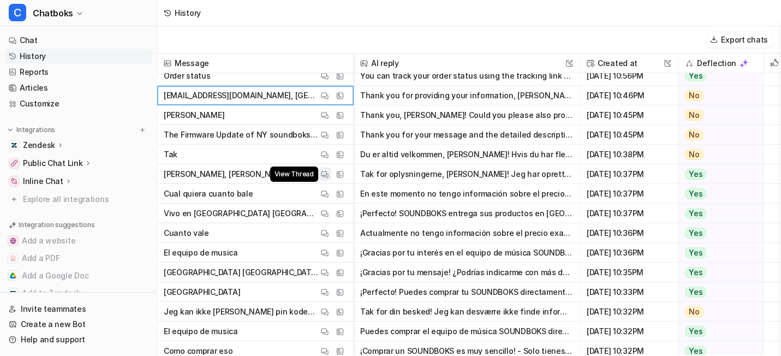
click at [329, 178] on img at bounding box center [325, 174] width 8 height 8
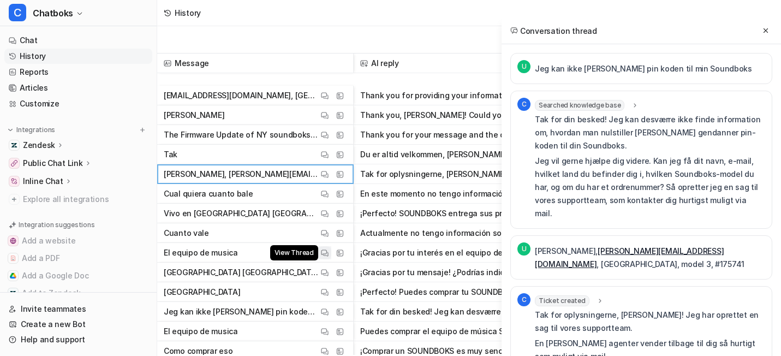
scroll to position [1783, 0]
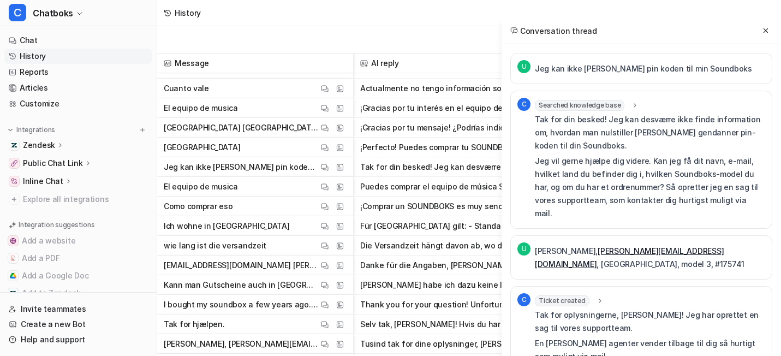
click at [349, 236] on span "Ich wohne in [GEOGRAPHIC_DATA] View Thread View Sources" at bounding box center [255, 226] width 187 height 20
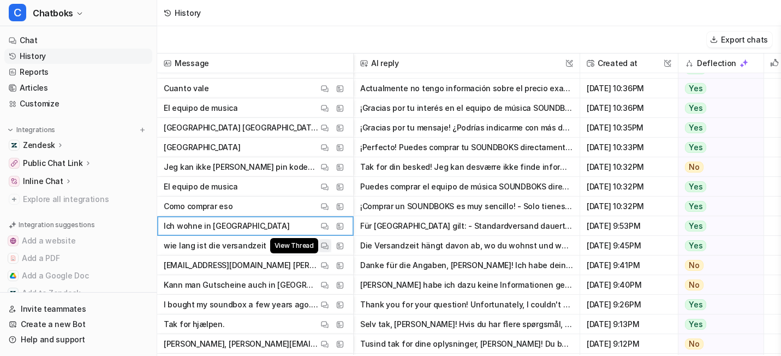
click at [329, 250] on img at bounding box center [325, 246] width 8 height 8
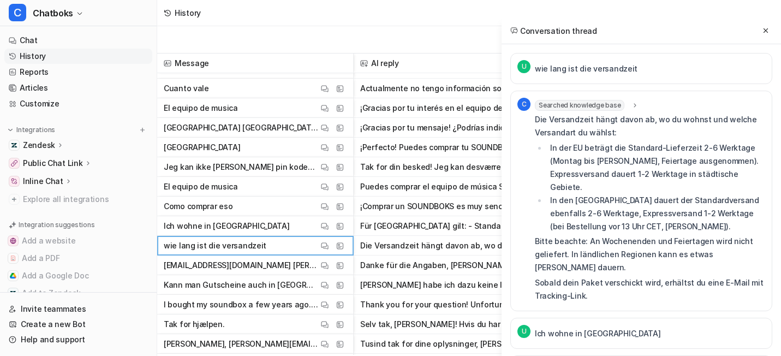
scroll to position [1902, 0]
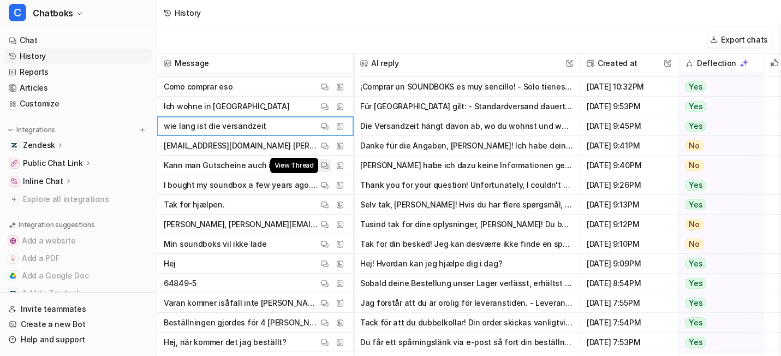
click at [331, 172] on button "View Thread" at bounding box center [324, 165] width 13 height 13
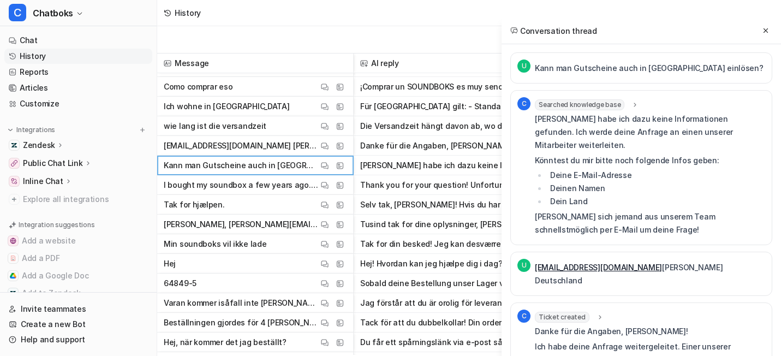
scroll to position [90, 0]
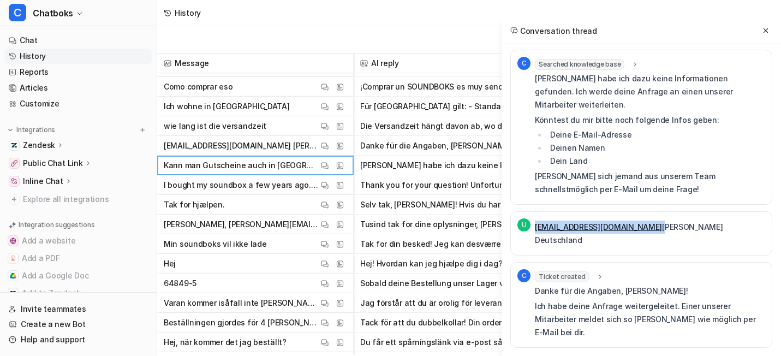
drag, startPoint x: 576, startPoint y: 219, endPoint x: 453, endPoint y: 218, distance: 123.9
click at [517, 218] on div "U [EMAIL_ADDRESS][DOMAIN_NAME] [PERSON_NAME] [GEOGRAPHIC_DATA]" at bounding box center [641, 233] width 248 height 30
copy p "[EMAIL_ADDRESS][DOMAIN_NAME]"
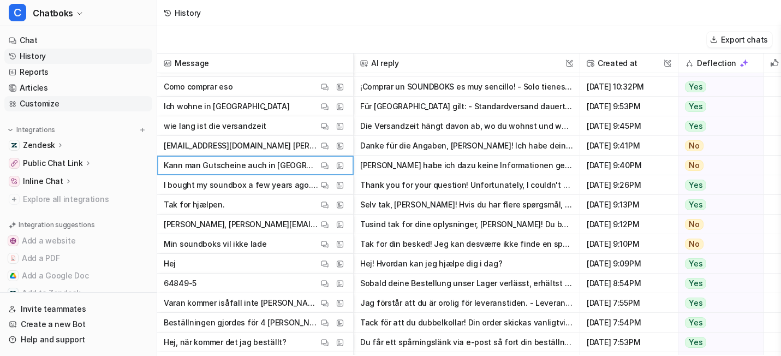
click at [72, 111] on link "Customize" at bounding box center [78, 103] width 148 height 15
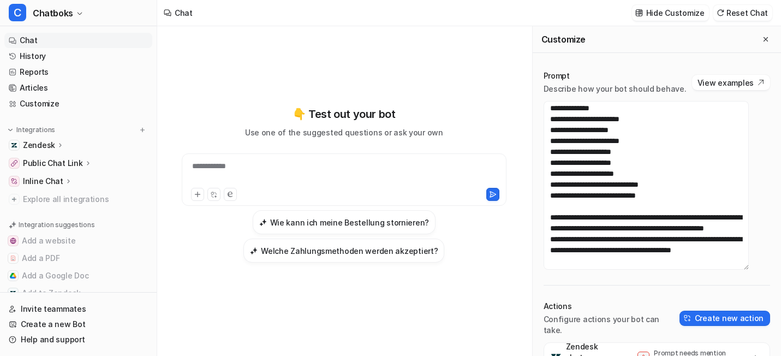
scroll to position [1576, 0]
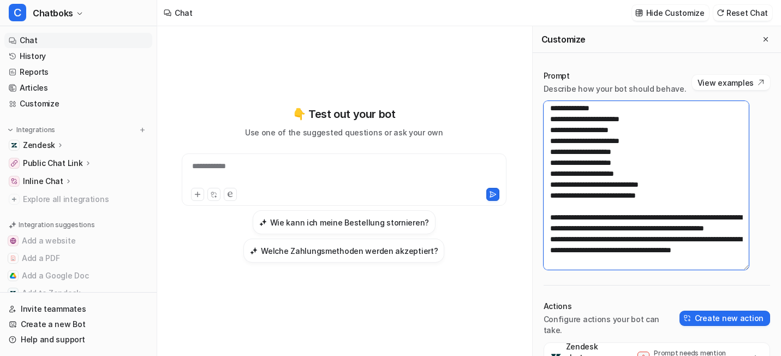
click at [640, 201] on textarea at bounding box center [647, 185] width 206 height 169
click at [644, 220] on textarea at bounding box center [647, 185] width 206 height 169
paste textarea "**********"
click at [576, 229] on textarea at bounding box center [647, 185] width 206 height 169
click at [641, 217] on textarea at bounding box center [647, 185] width 206 height 169
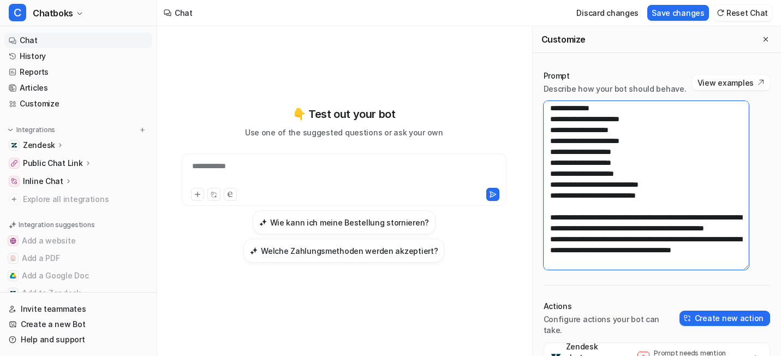
click at [639, 219] on textarea at bounding box center [647, 185] width 206 height 169
click at [666, 258] on textarea at bounding box center [647, 185] width 206 height 169
click at [648, 257] on textarea at bounding box center [647, 185] width 206 height 169
drag, startPoint x: 639, startPoint y: 176, endPoint x: 640, endPoint y: 189, distance: 12.6
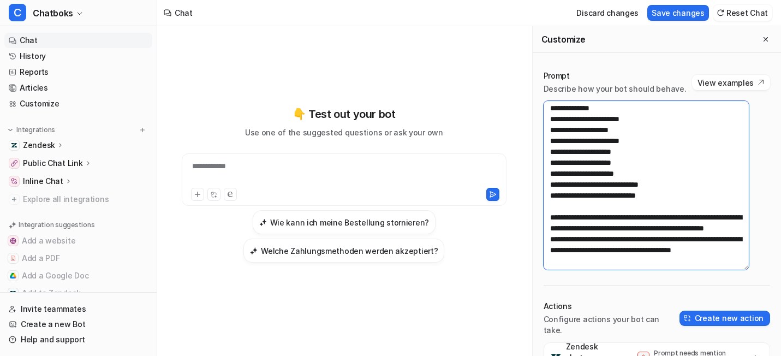
click at [640, 189] on textarea at bounding box center [647, 185] width 206 height 169
click at [616, 220] on textarea at bounding box center [647, 185] width 206 height 169
drag, startPoint x: 579, startPoint y: 174, endPoint x: 555, endPoint y: 174, distance: 23.5
click at [555, 174] on div "Prompt Describe how your bot should behave. View examples Actions Configure act…" at bounding box center [657, 249] width 248 height 381
click at [633, 177] on textarea at bounding box center [647, 185] width 206 height 169
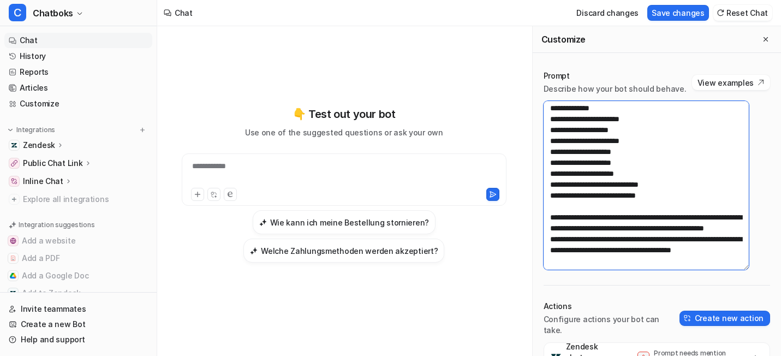
paste textarea "**"
click at [640, 214] on textarea at bounding box center [647, 185] width 206 height 169
click at [639, 219] on textarea at bounding box center [647, 185] width 206 height 169
click at [647, 178] on textarea at bounding box center [647, 185] width 206 height 169
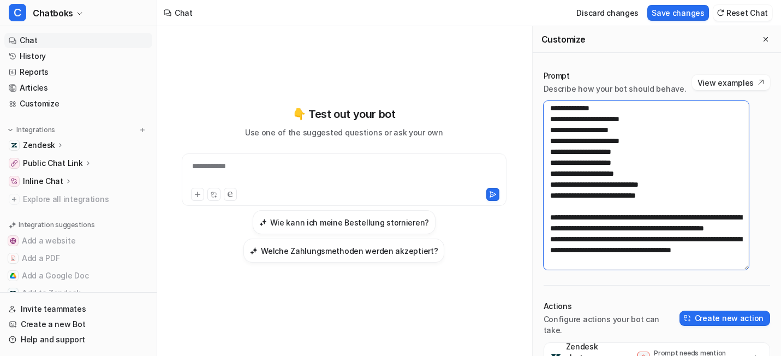
click at [646, 215] on textarea at bounding box center [647, 185] width 206 height 169
click at [634, 205] on textarea at bounding box center [647, 185] width 206 height 169
click at [652, 224] on textarea at bounding box center [647, 185] width 206 height 169
type textarea "**********"
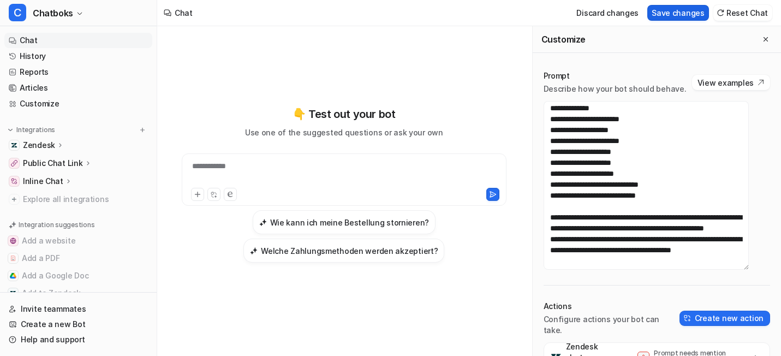
click at [659, 9] on button "Save changes" at bounding box center [678, 13] width 62 height 16
click at [82, 64] on link "History" at bounding box center [78, 56] width 148 height 15
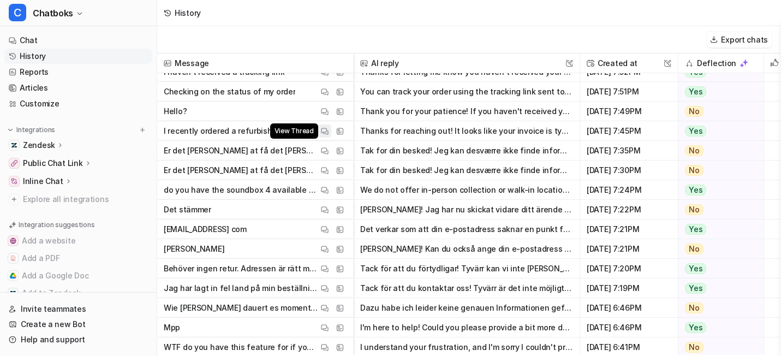
scroll to position [2296, 0]
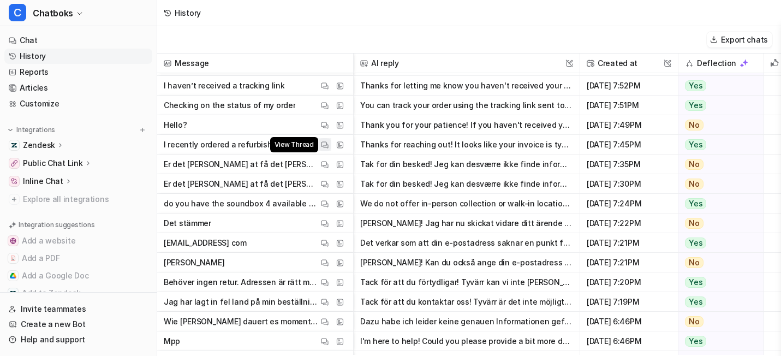
click at [329, 149] on img at bounding box center [325, 145] width 8 height 8
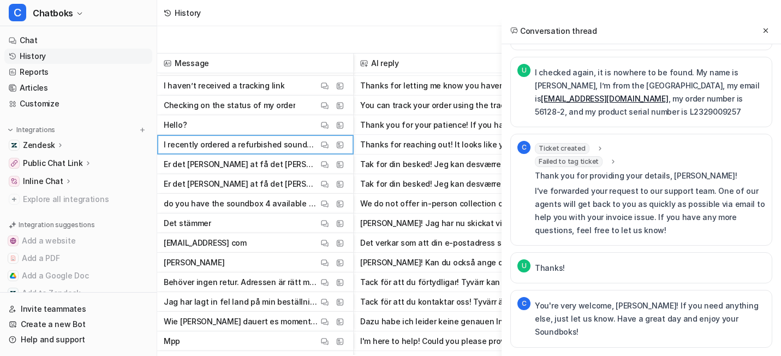
scroll to position [565, 0]
drag, startPoint x: 663, startPoint y: 151, endPoint x: 697, endPoint y: 151, distance: 33.8
click at [697, 118] on p "I checked again, it is nowhere to be found. My name is [PERSON_NAME], I’m from …" at bounding box center [650, 92] width 230 height 52
copy p "56128-2"
